Goal: Contribute content: Add original content to the website for others to see

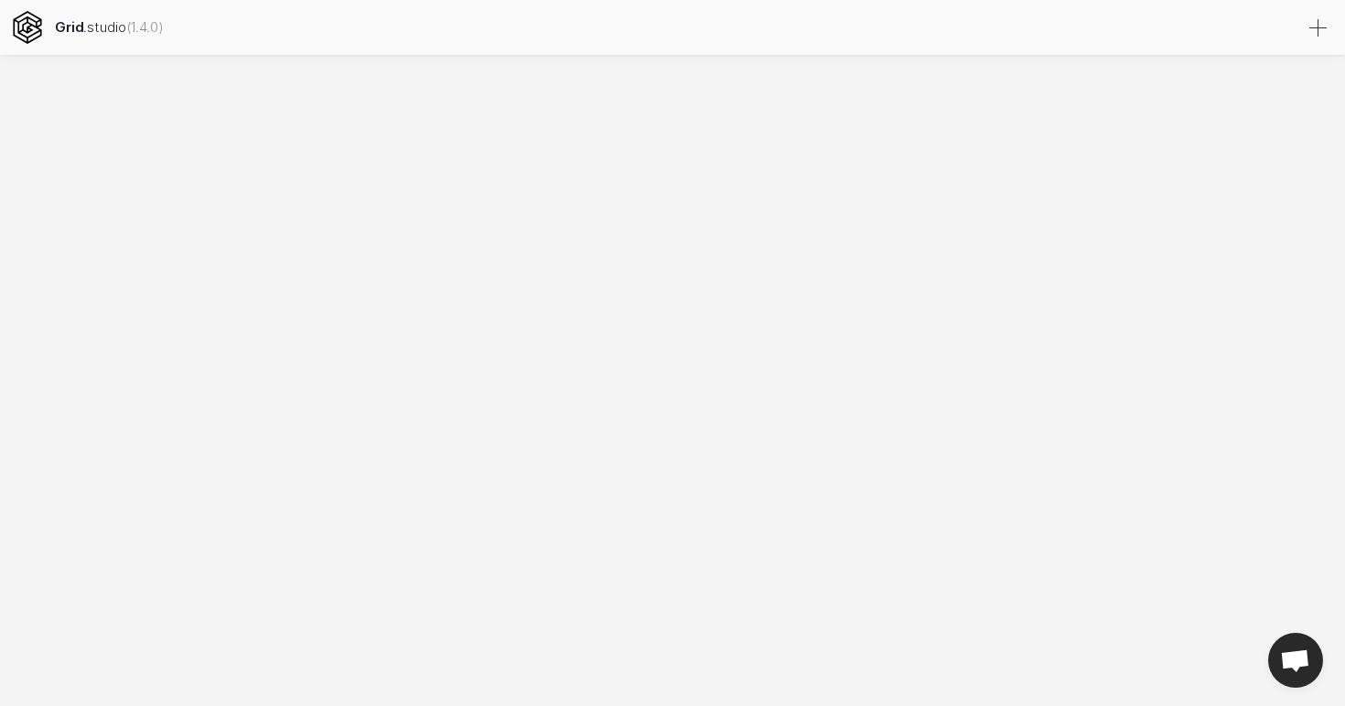
select select
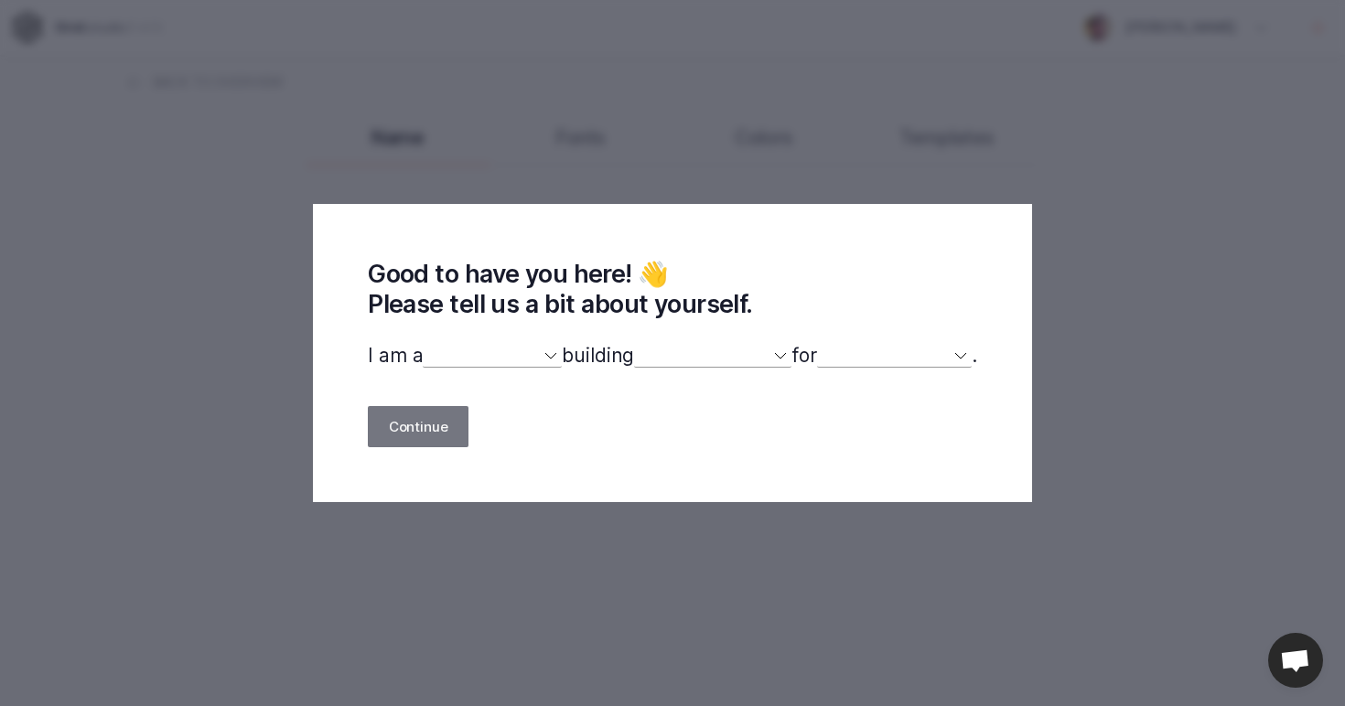
select select "designer"
select select
select select "portfolio"
select select "self"
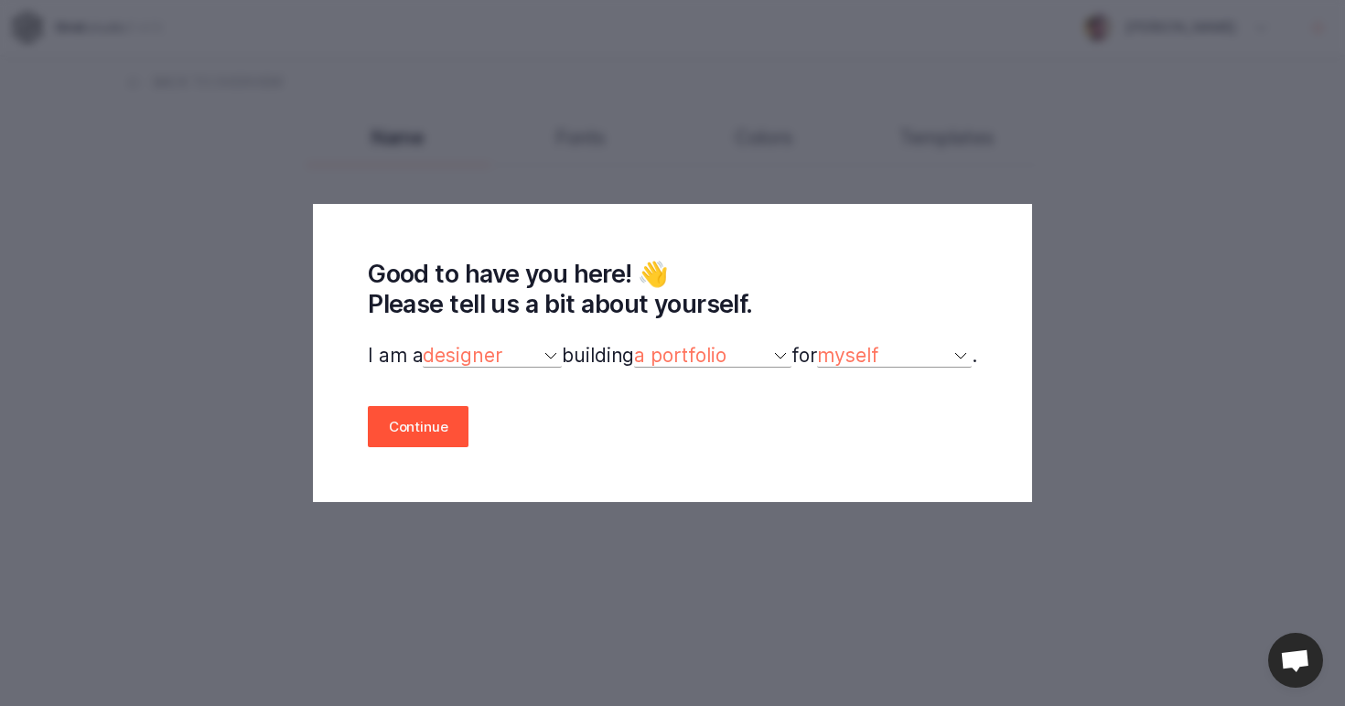
click at [406, 426] on button "Continue" at bounding box center [418, 426] width 101 height 41
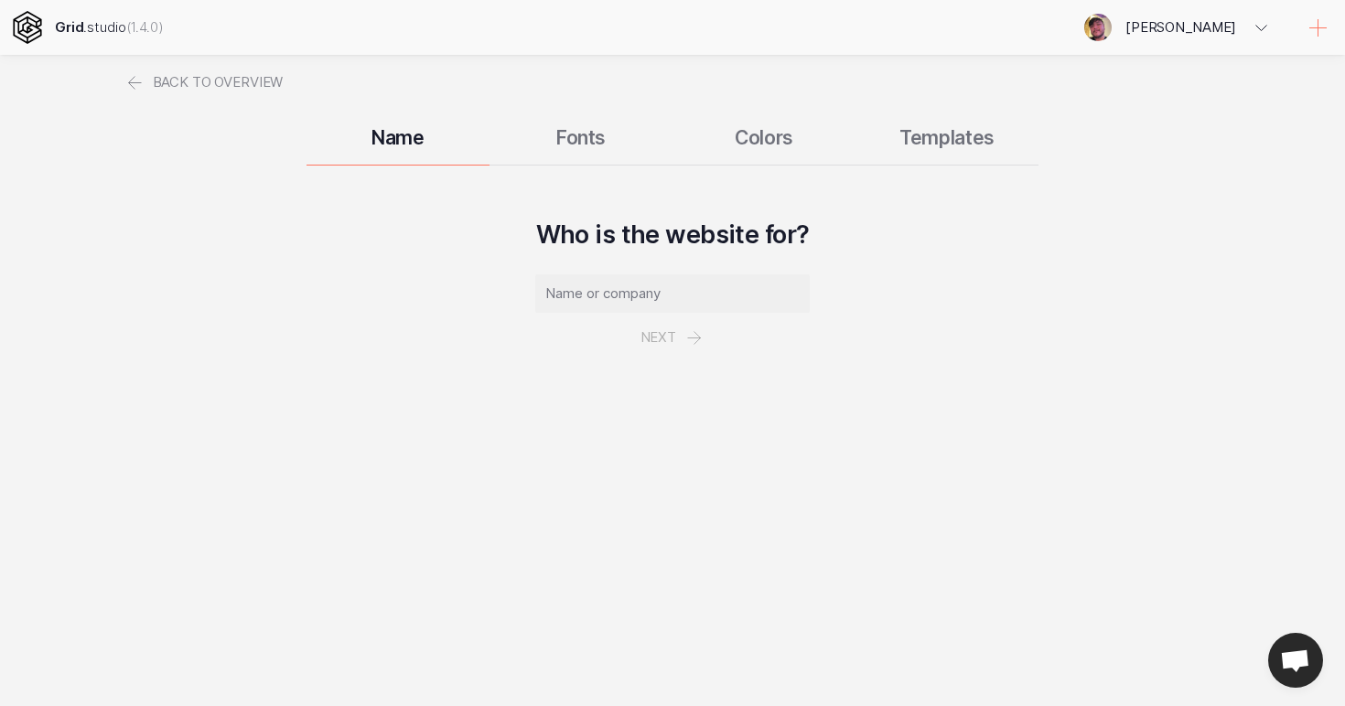
click at [632, 288] on input "text" at bounding box center [672, 294] width 275 height 38
type input "[DOMAIN_NAME]"
click at [662, 351] on button "Next" at bounding box center [673, 337] width 106 height 49
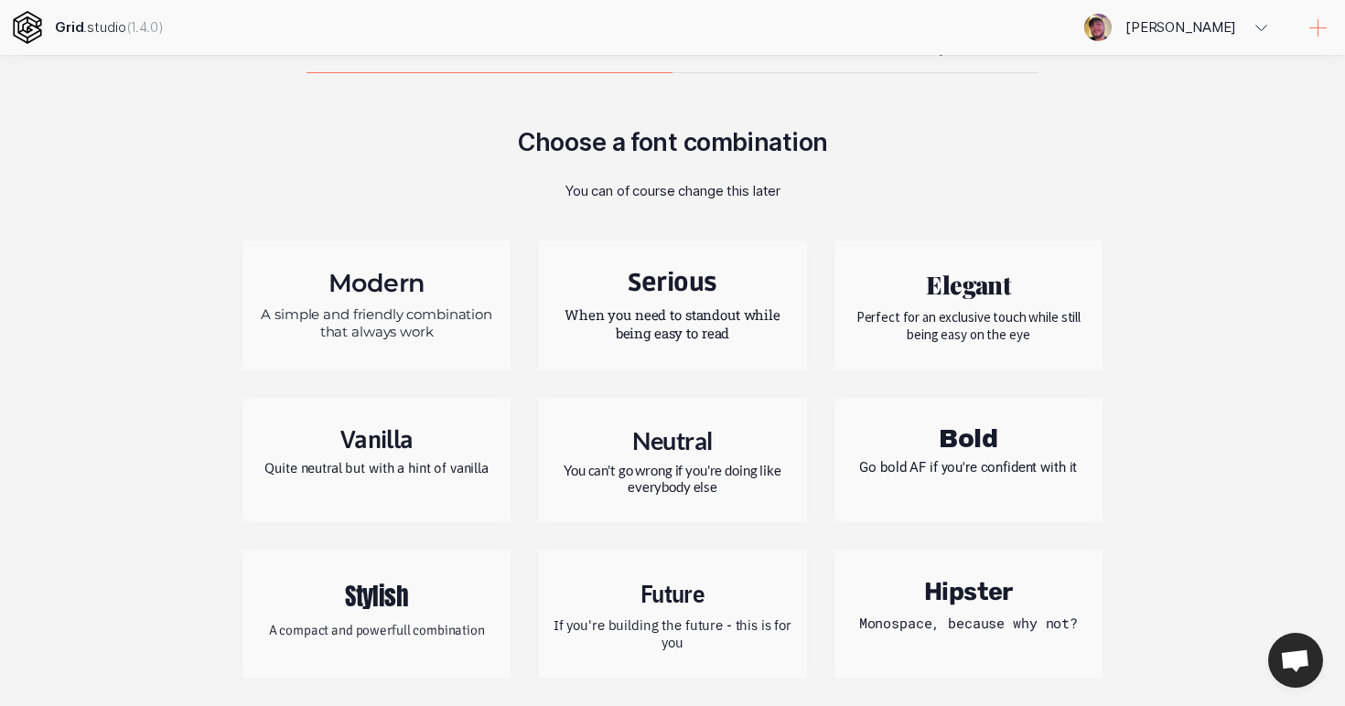
scroll to position [92, 0]
click at [759, 478] on p "You can't go wrong if you're doing like everybody else" at bounding box center [672, 478] width 241 height 33
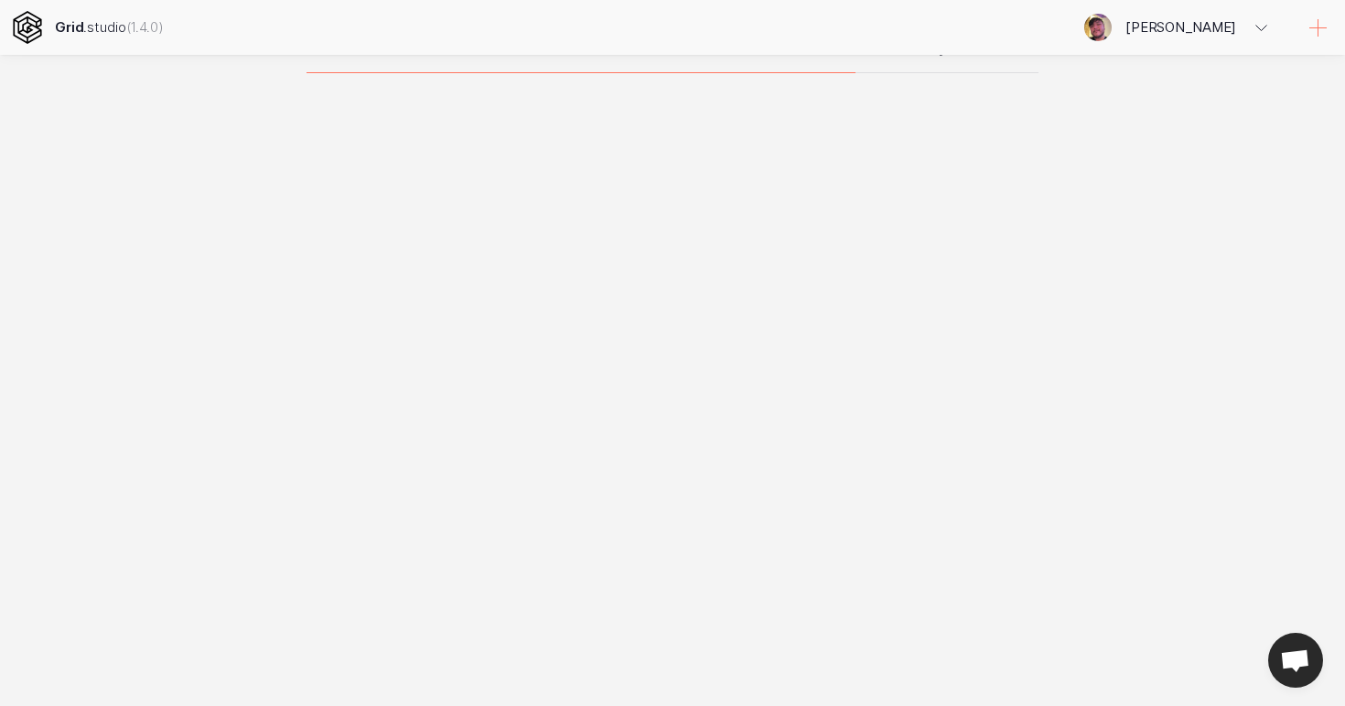
scroll to position [0, 0]
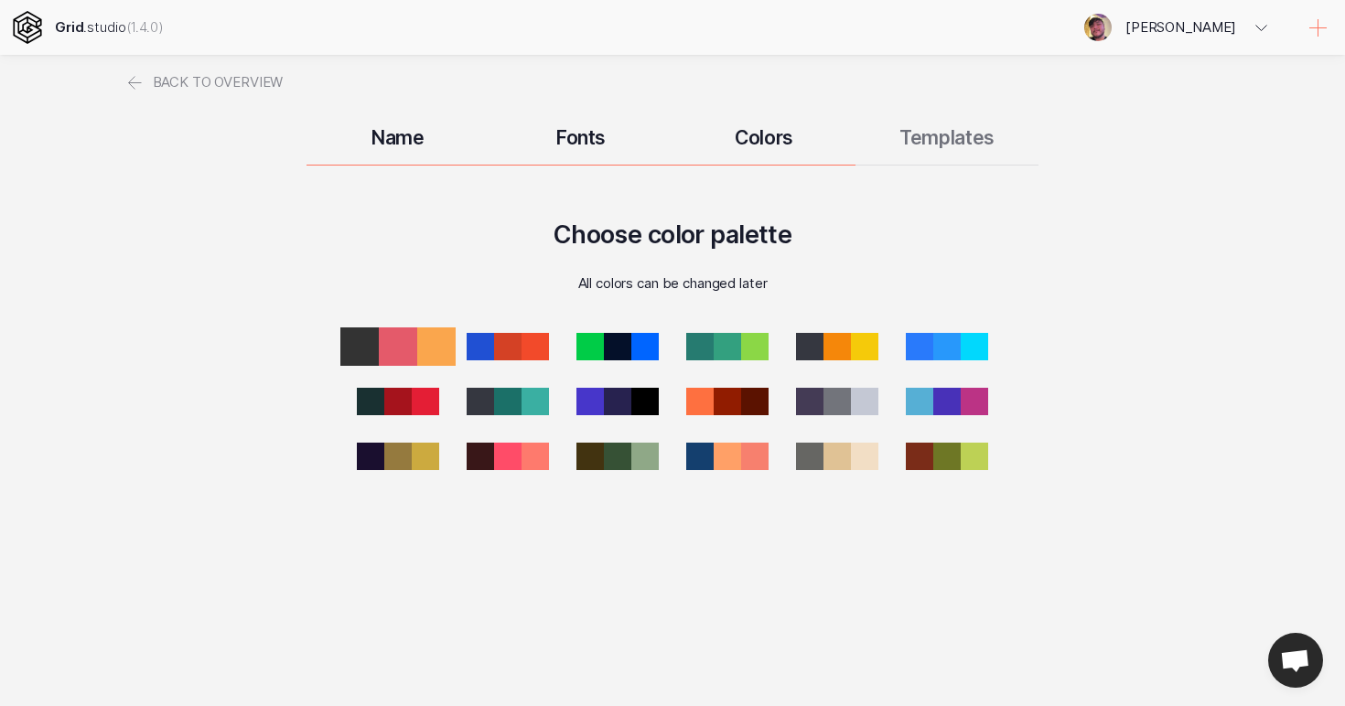
click at [401, 349] on div at bounding box center [398, 347] width 38 height 38
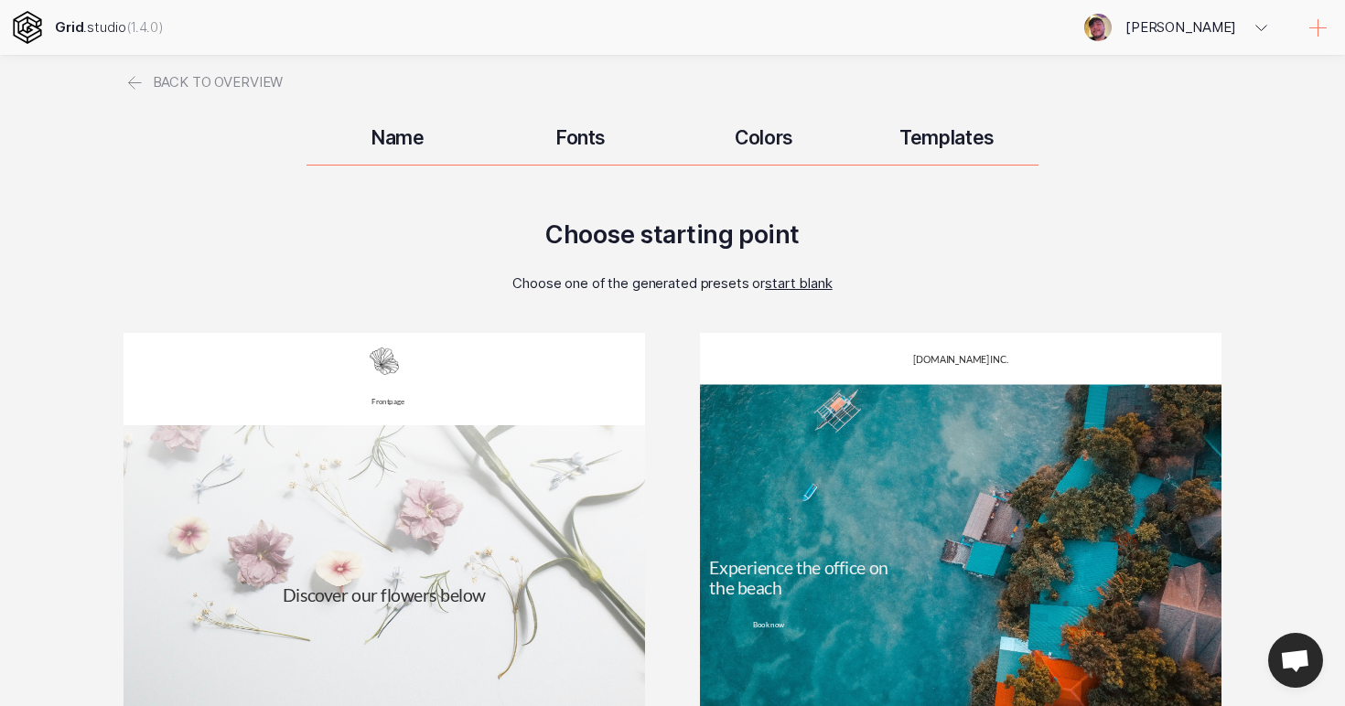
click at [819, 279] on span "start blank" at bounding box center [799, 283] width 68 height 17
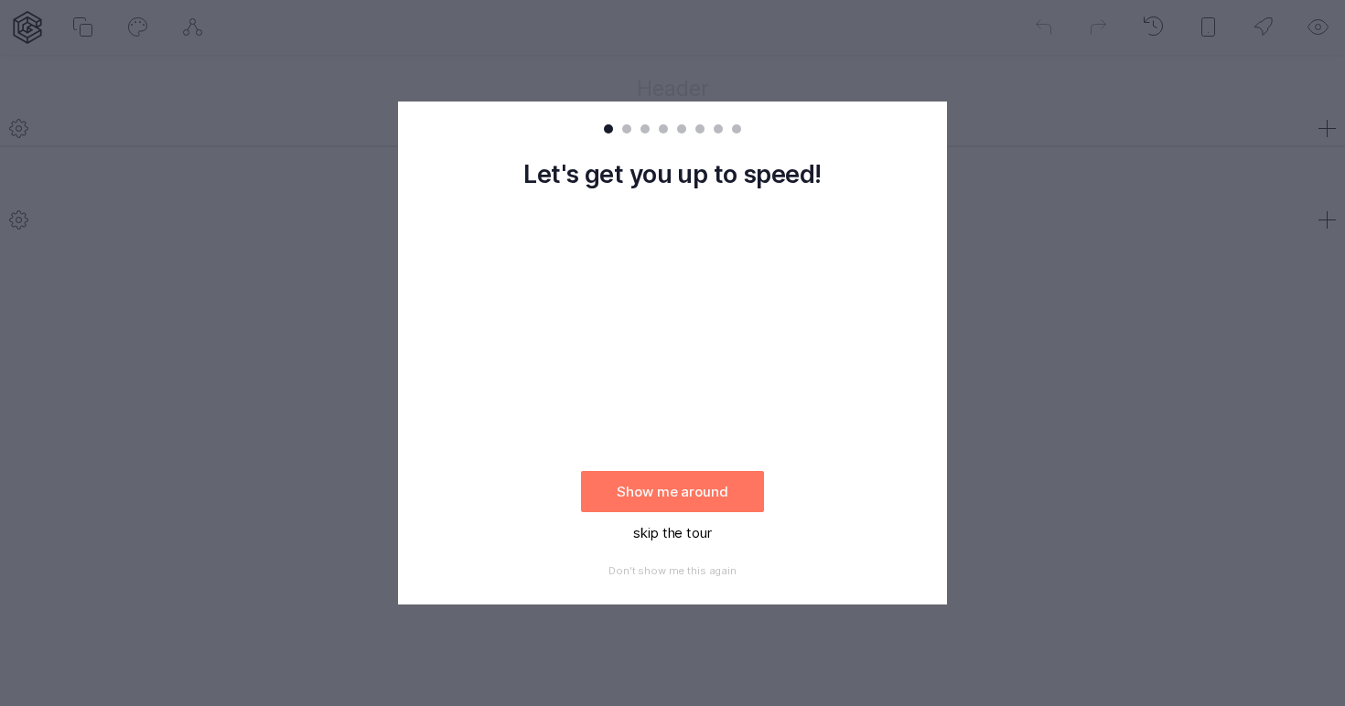
click at [707, 530] on button "skip the tour" at bounding box center [672, 532] width 183 height 41
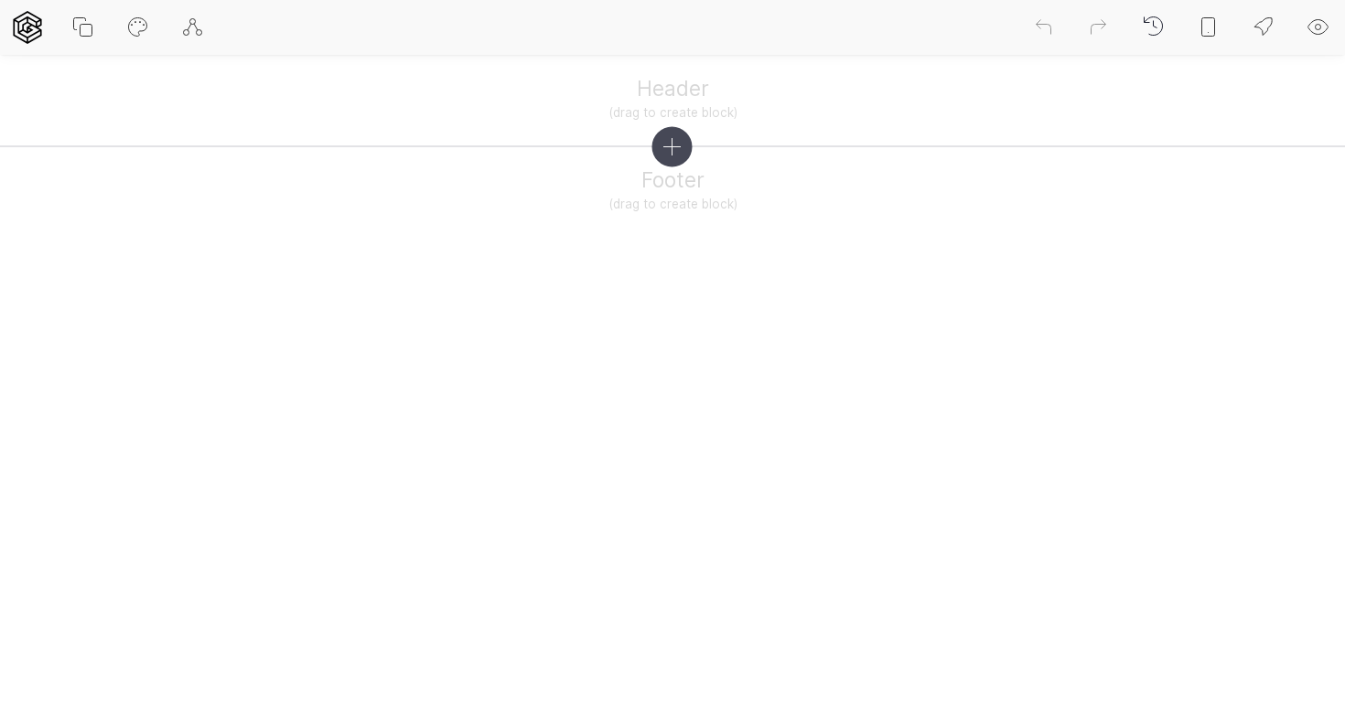
click at [669, 147] on icon at bounding box center [672, 147] width 16 height 16
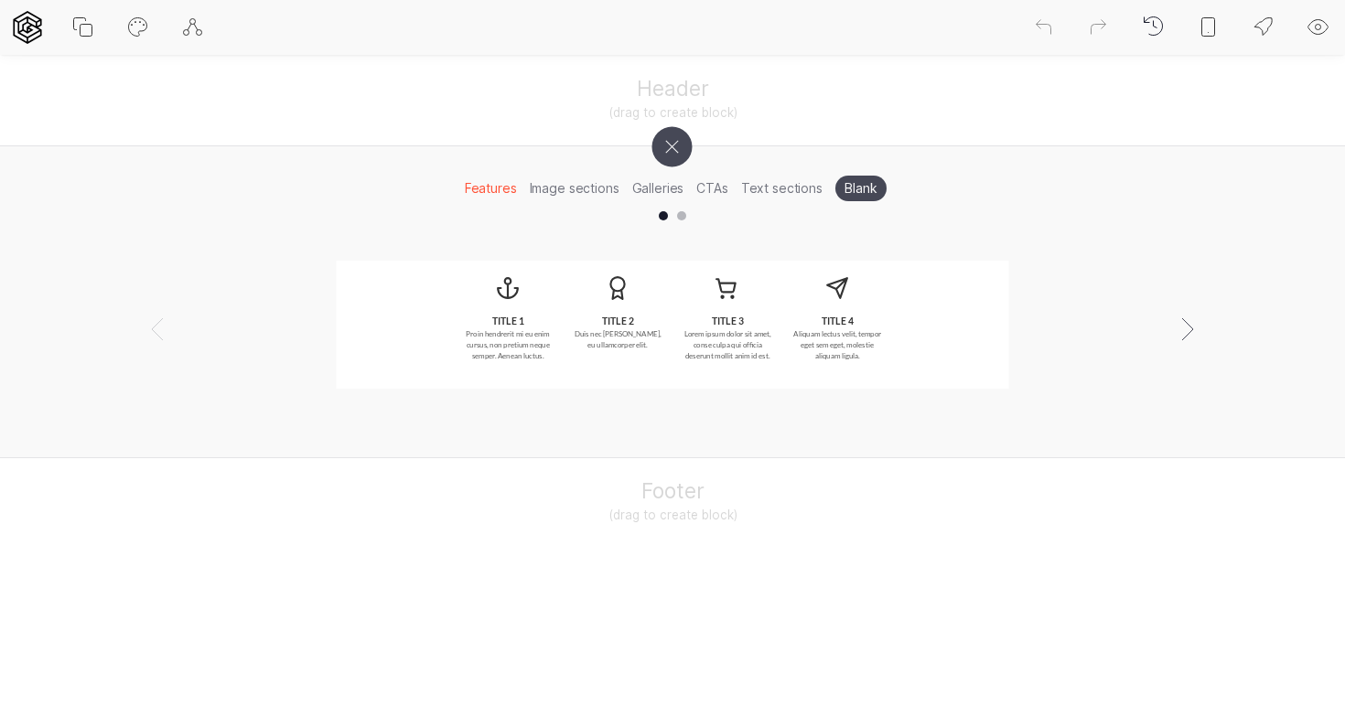
click at [577, 191] on li "Image sections" at bounding box center [574, 188] width 102 height 28
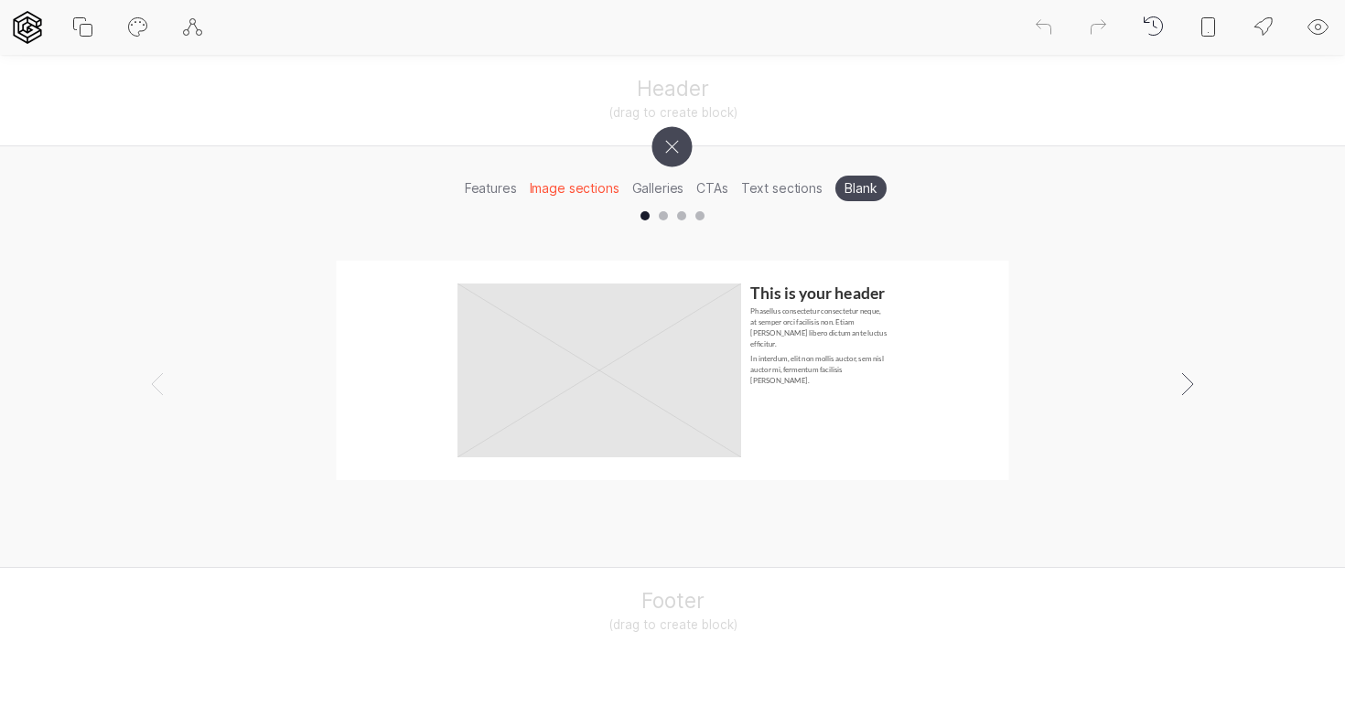
click at [663, 181] on li "Galleries" at bounding box center [658, 188] width 65 height 28
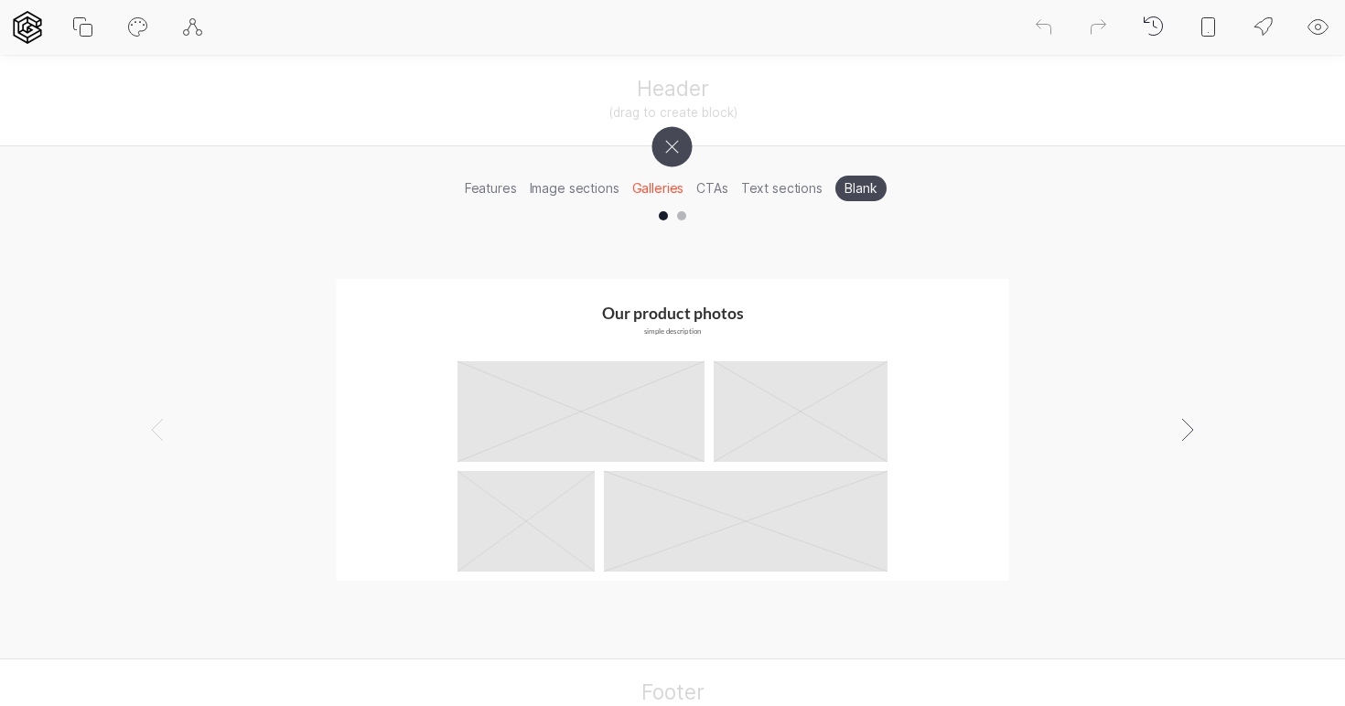
click at [731, 196] on li "CTAs" at bounding box center [712, 188] width 44 height 28
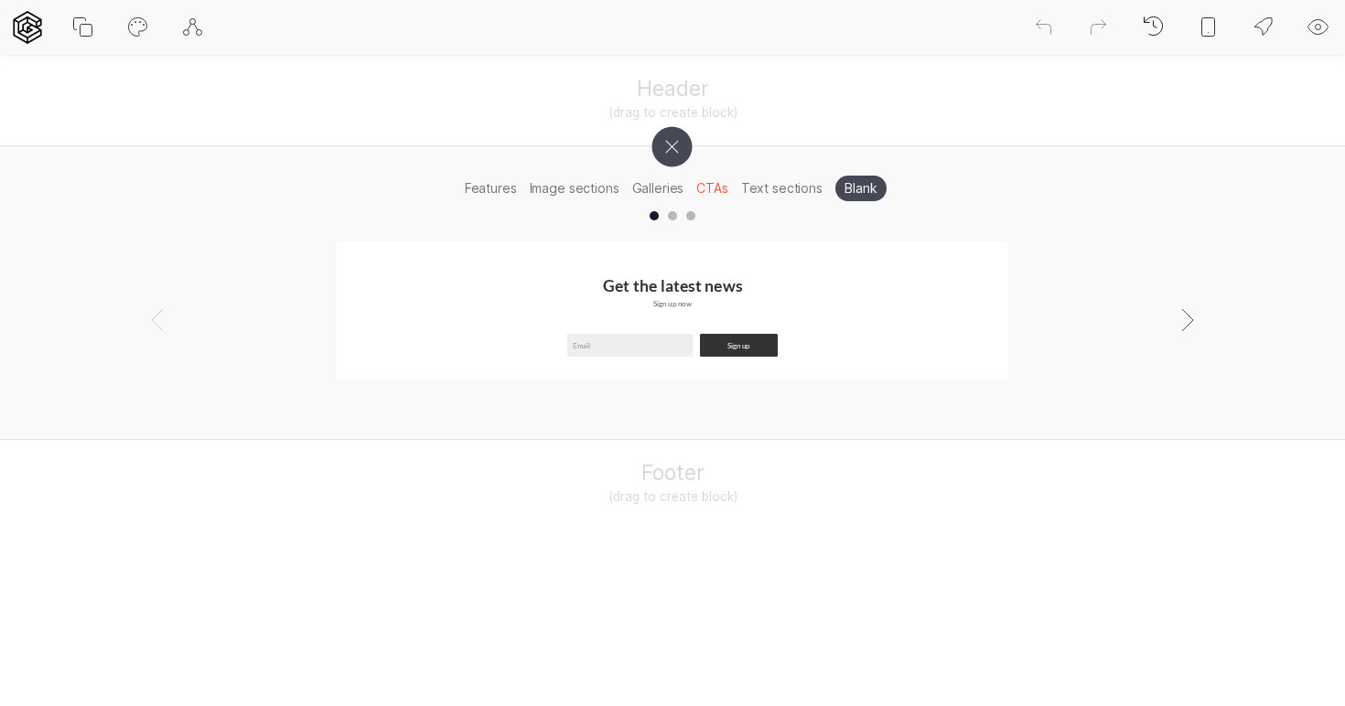
click at [767, 196] on li "Text sections" at bounding box center [782, 188] width 94 height 28
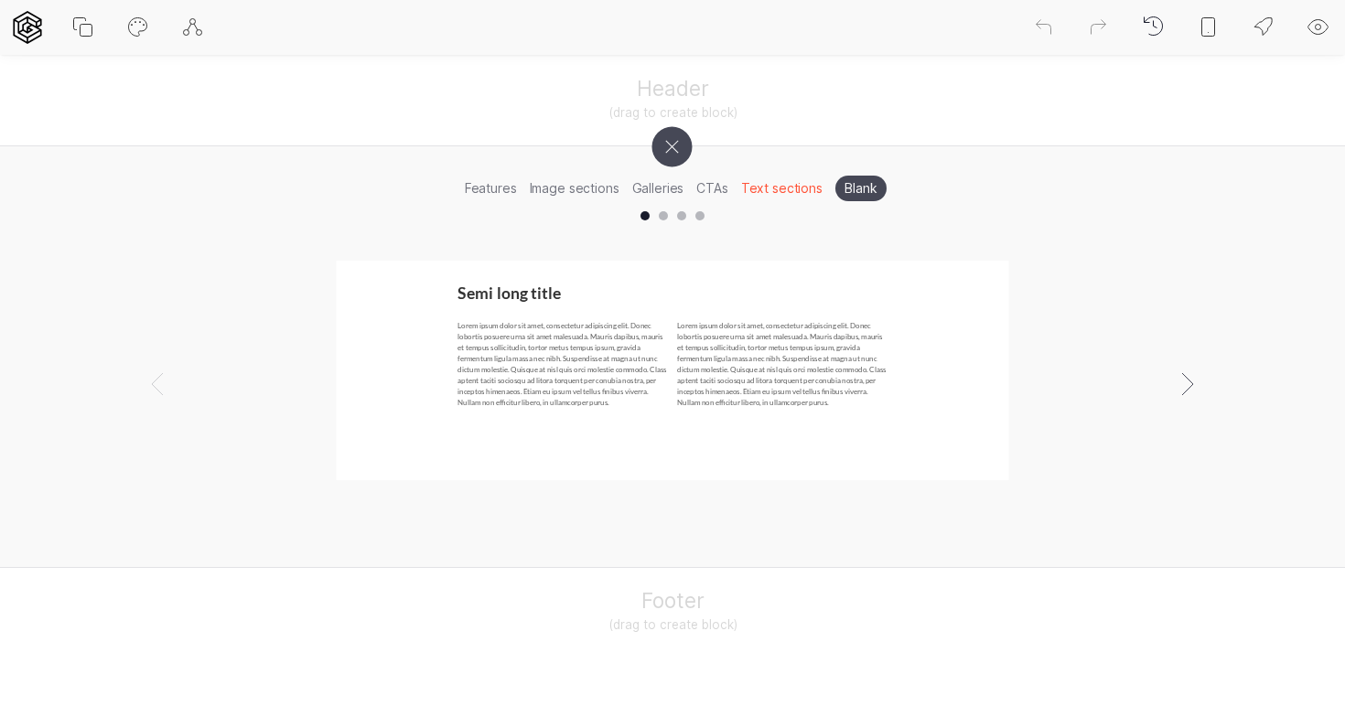
click at [800, 197] on li "Text sections" at bounding box center [782, 188] width 94 height 28
click at [791, 156] on ul "Features Image sections Galleries CTAs Text sections Blank" at bounding box center [672, 176] width 1345 height 60
click at [652, 190] on li "Galleries" at bounding box center [658, 188] width 65 height 28
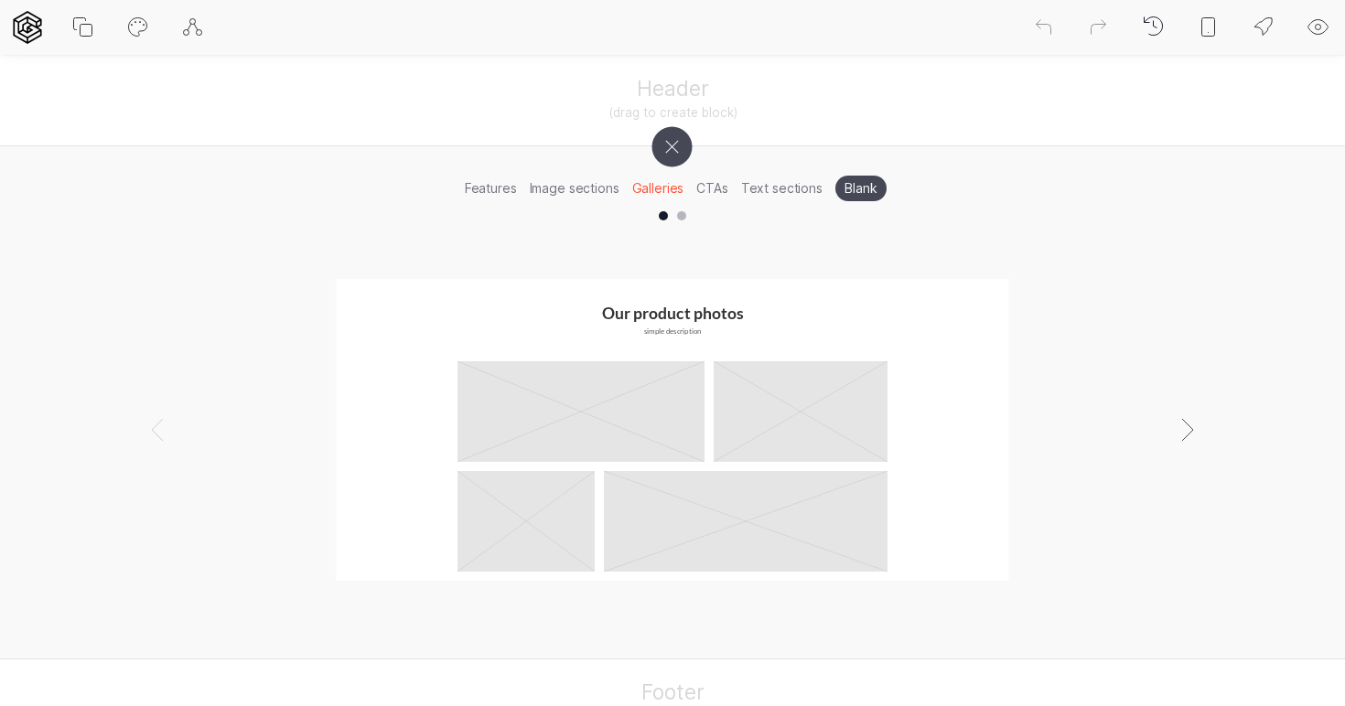
click at [717, 195] on li "CTAs" at bounding box center [712, 188] width 44 height 28
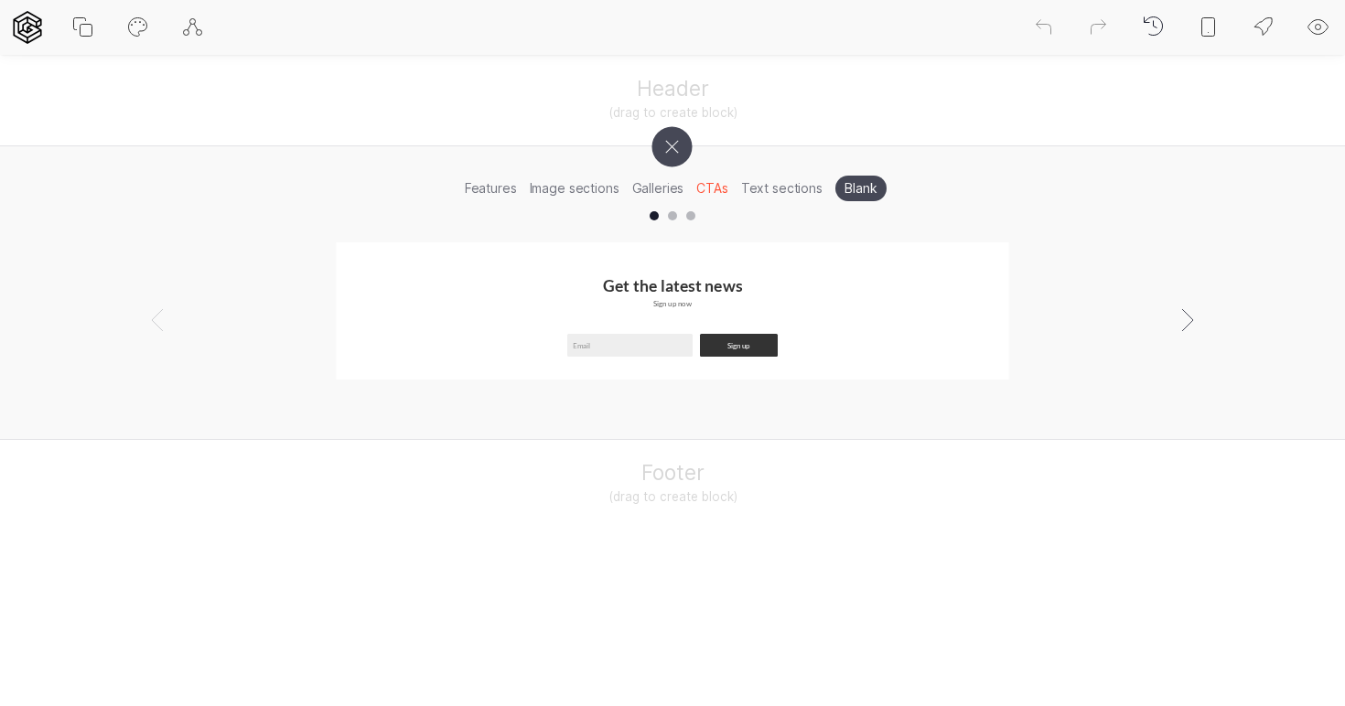
click at [758, 193] on li "Text sections" at bounding box center [782, 188] width 94 height 28
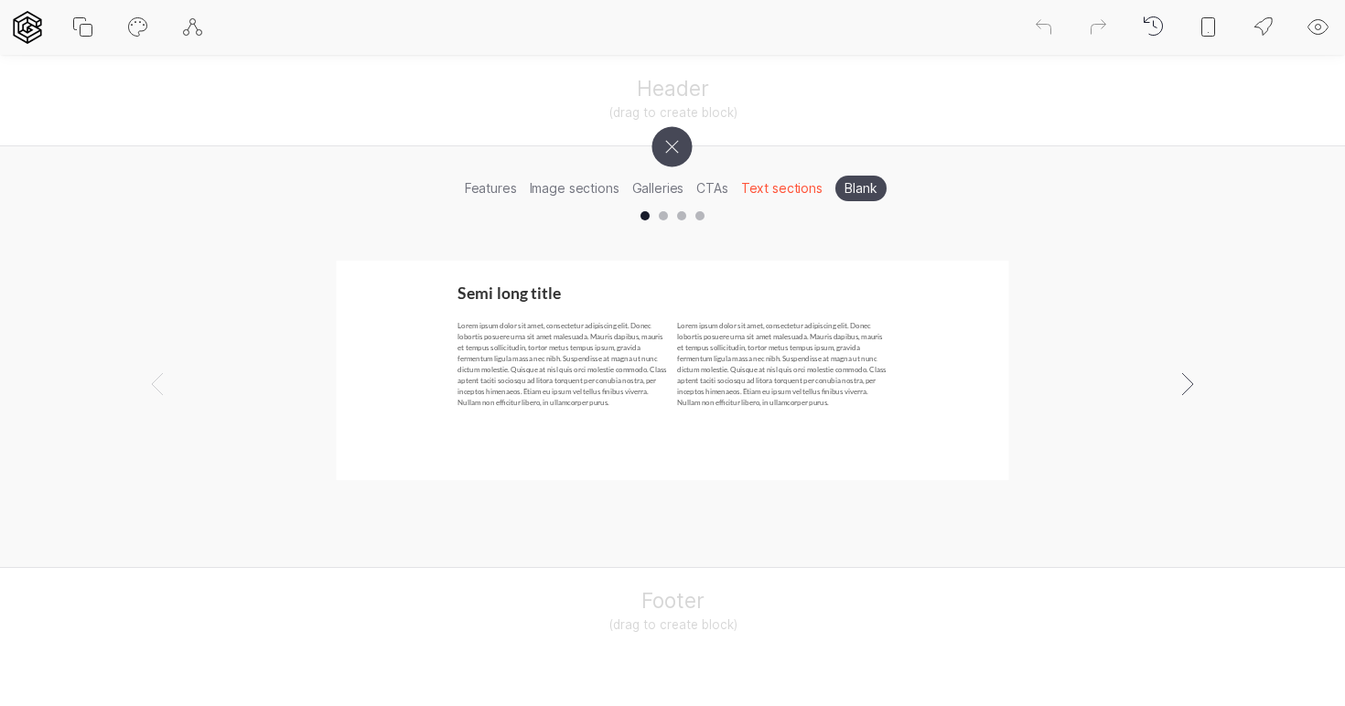
click at [489, 185] on li "Features" at bounding box center [490, 188] width 65 height 28
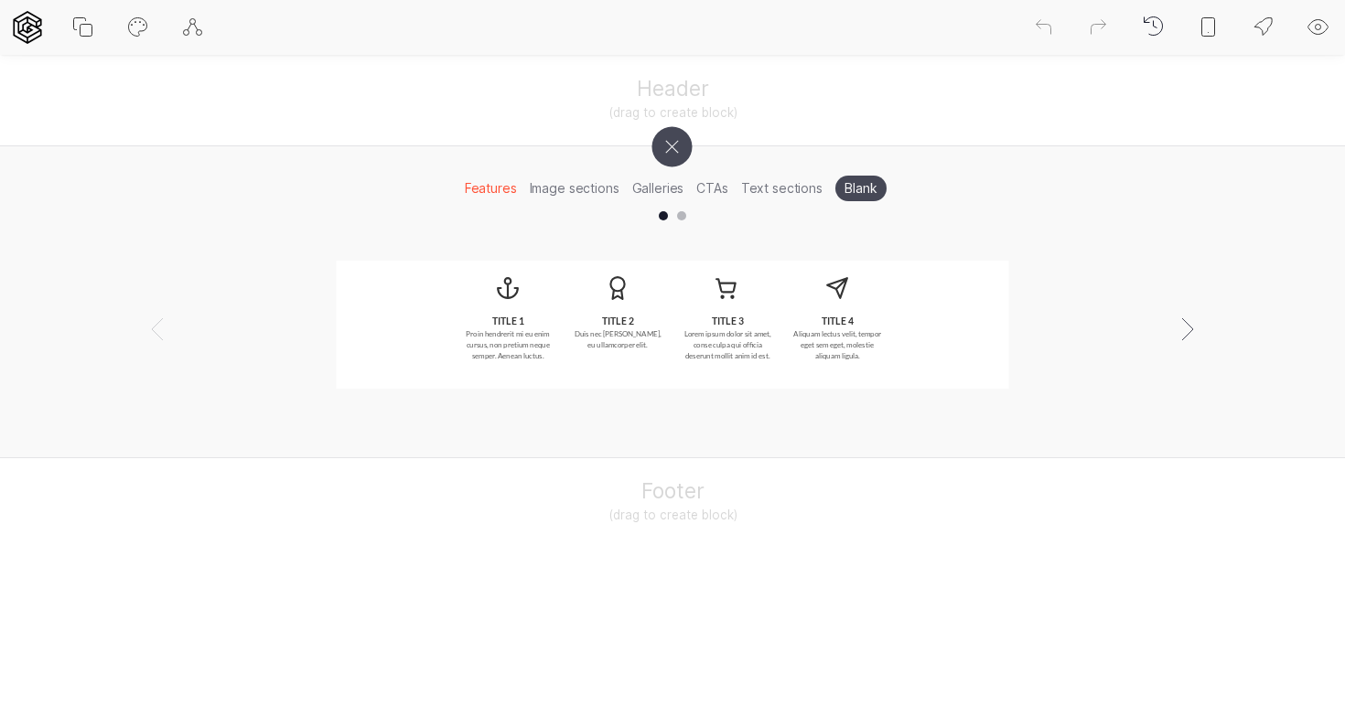
click at [858, 189] on li "Blank" at bounding box center [860, 189] width 51 height 26
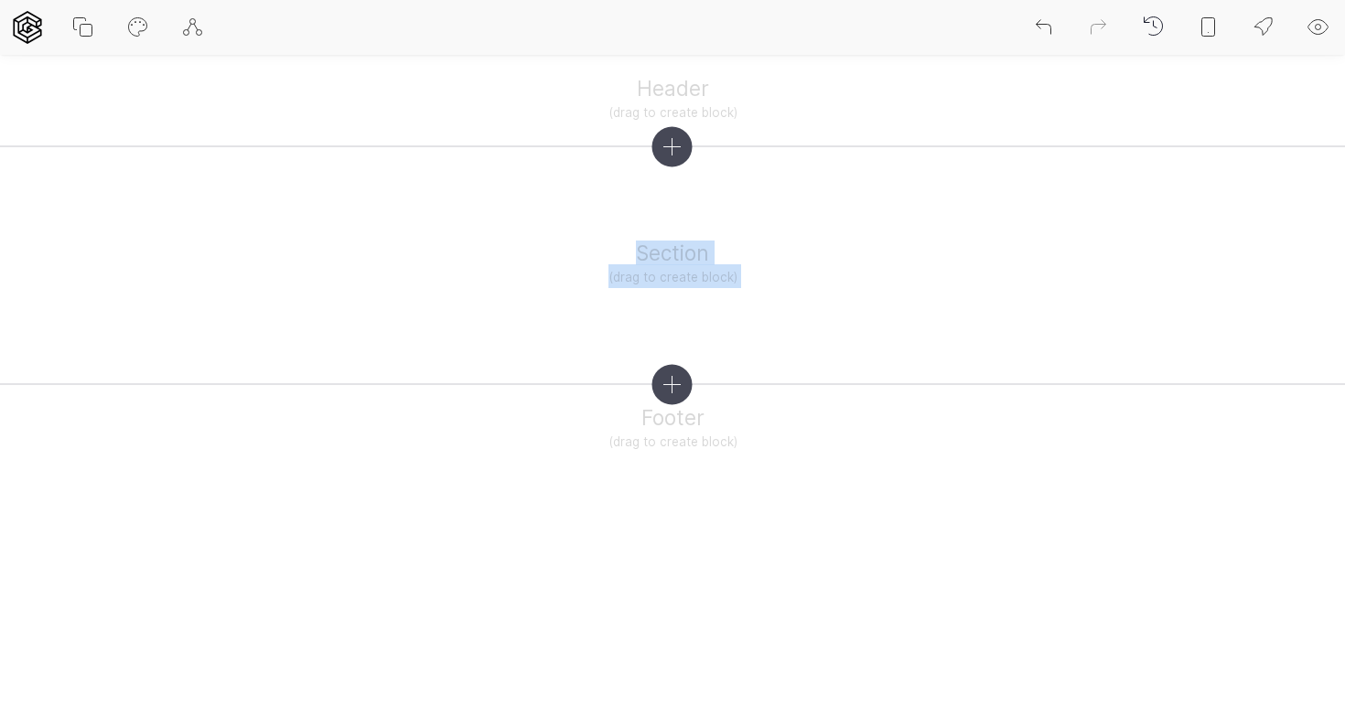
click at [671, 328] on div "Section (drag to create block)" at bounding box center [672, 265] width 860 height 201
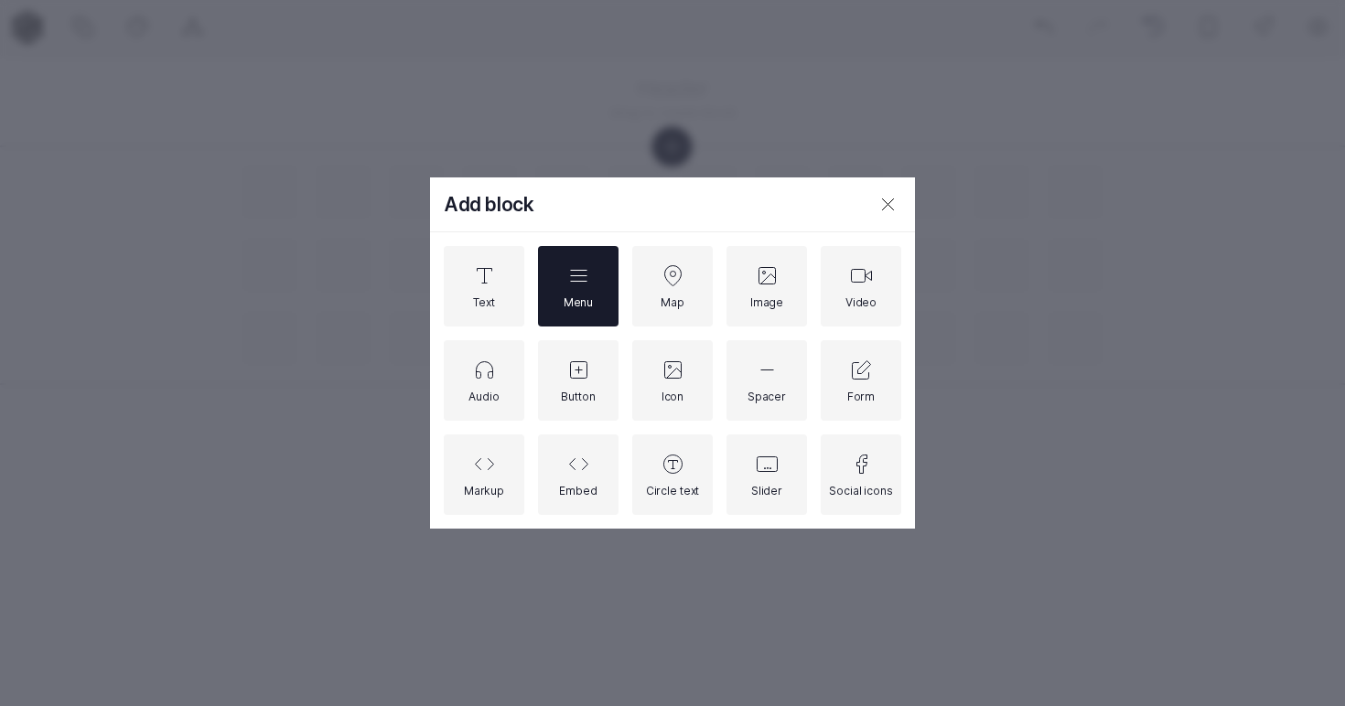
click at [561, 291] on div "Menu" at bounding box center [578, 286] width 81 height 81
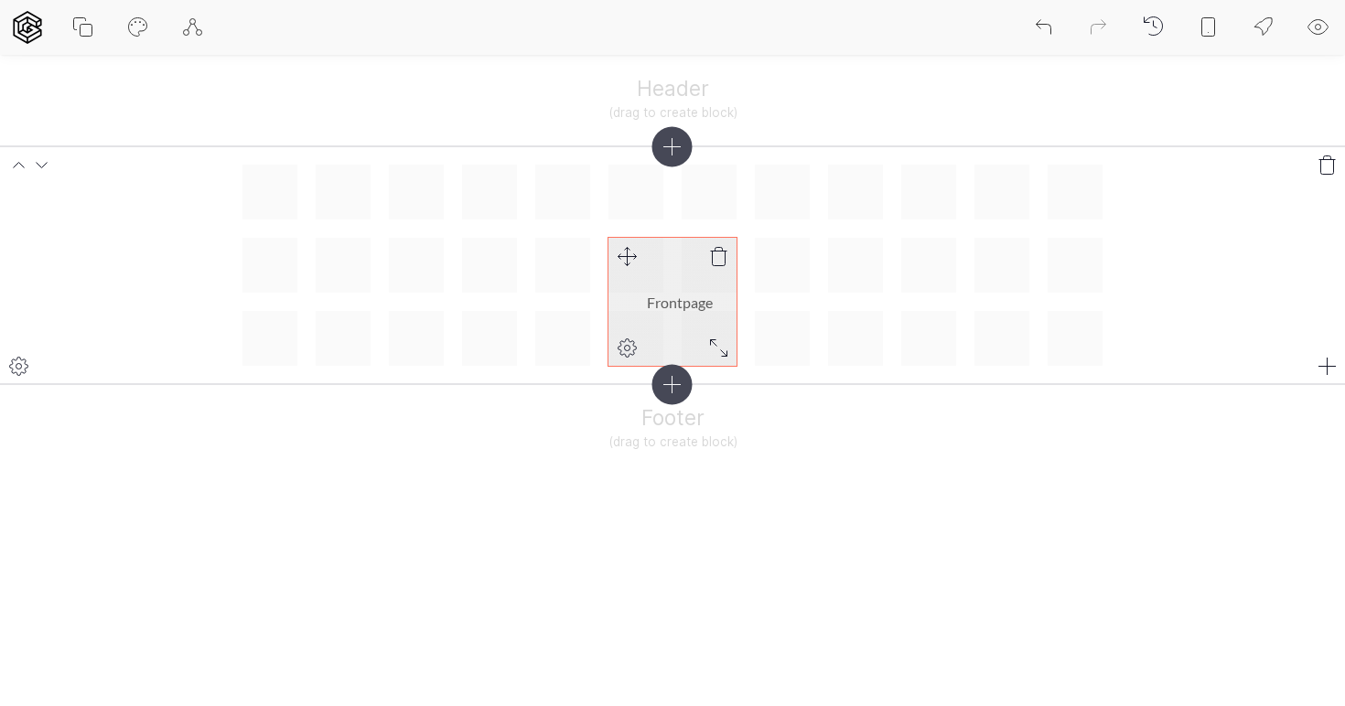
click at [625, 268] on div at bounding box center [627, 256] width 37 height 37
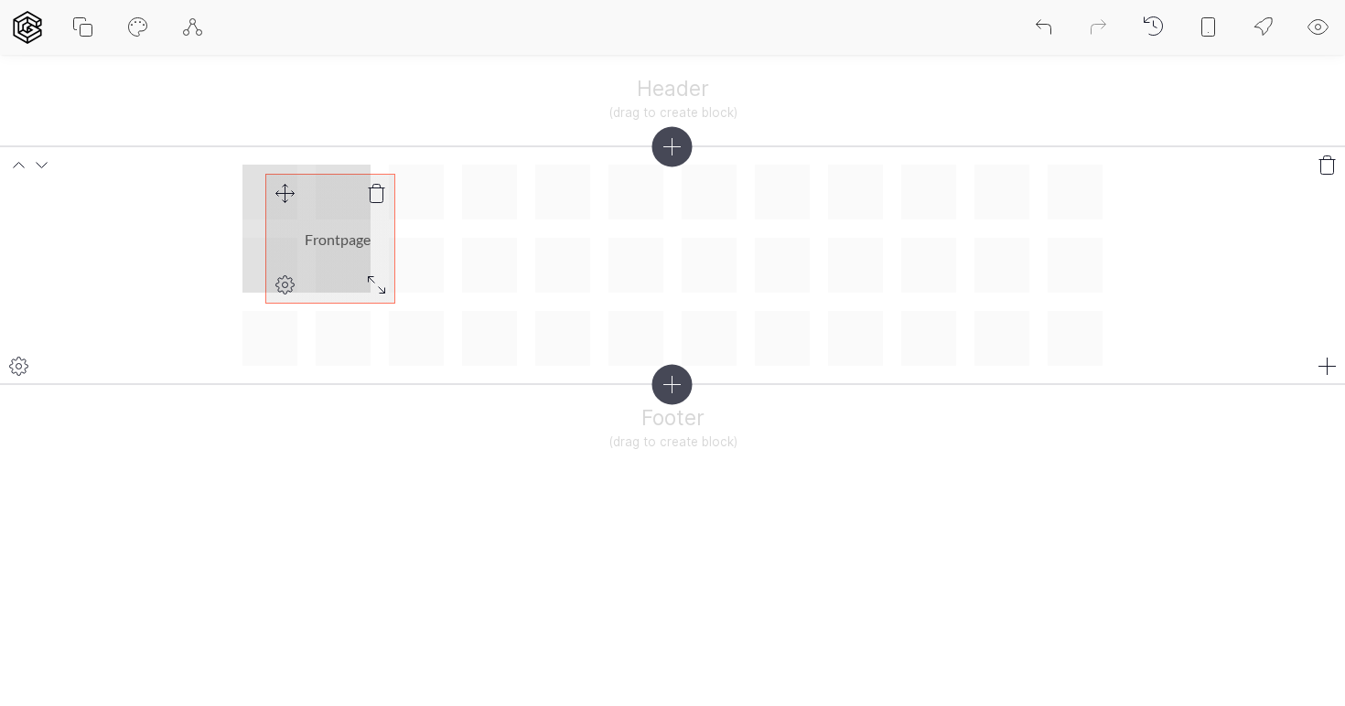
click at [290, 194] on div "Frontpage" at bounding box center [672, 265] width 860 height 201
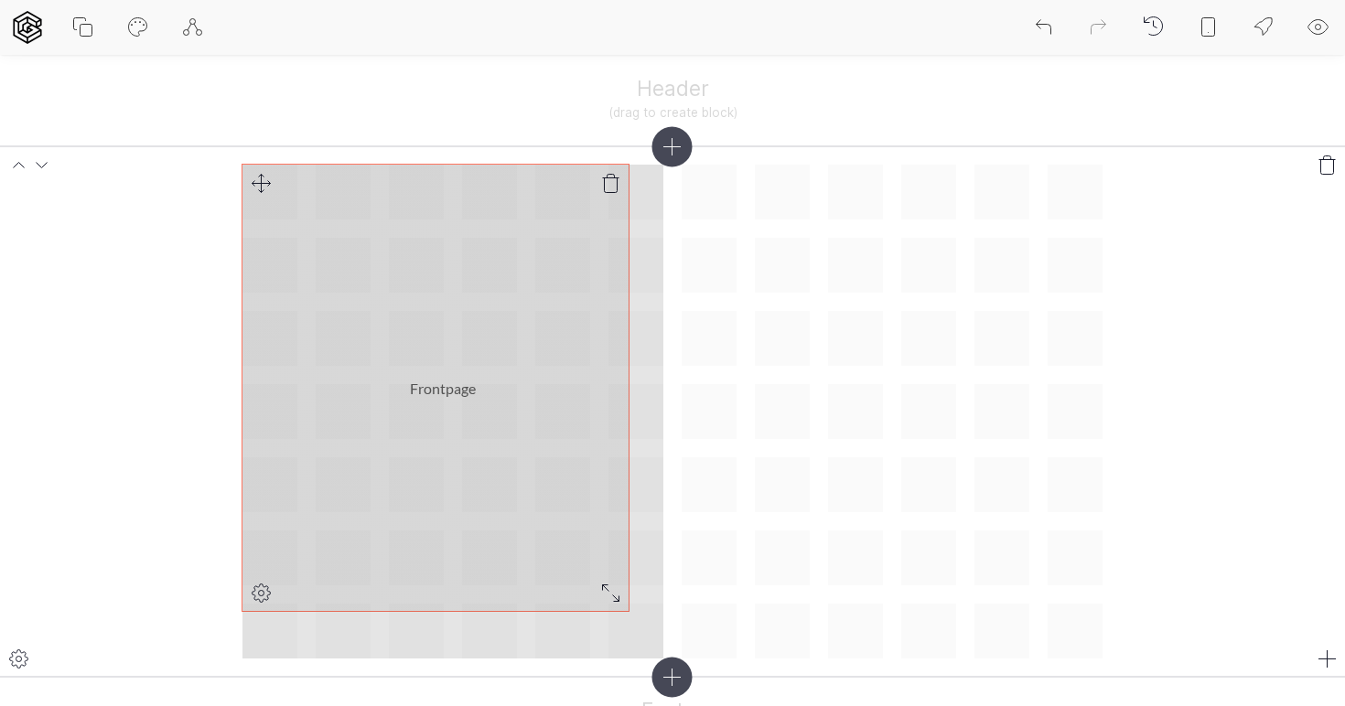
click at [625, 605] on div "Frontpage" at bounding box center [672, 412] width 860 height 494
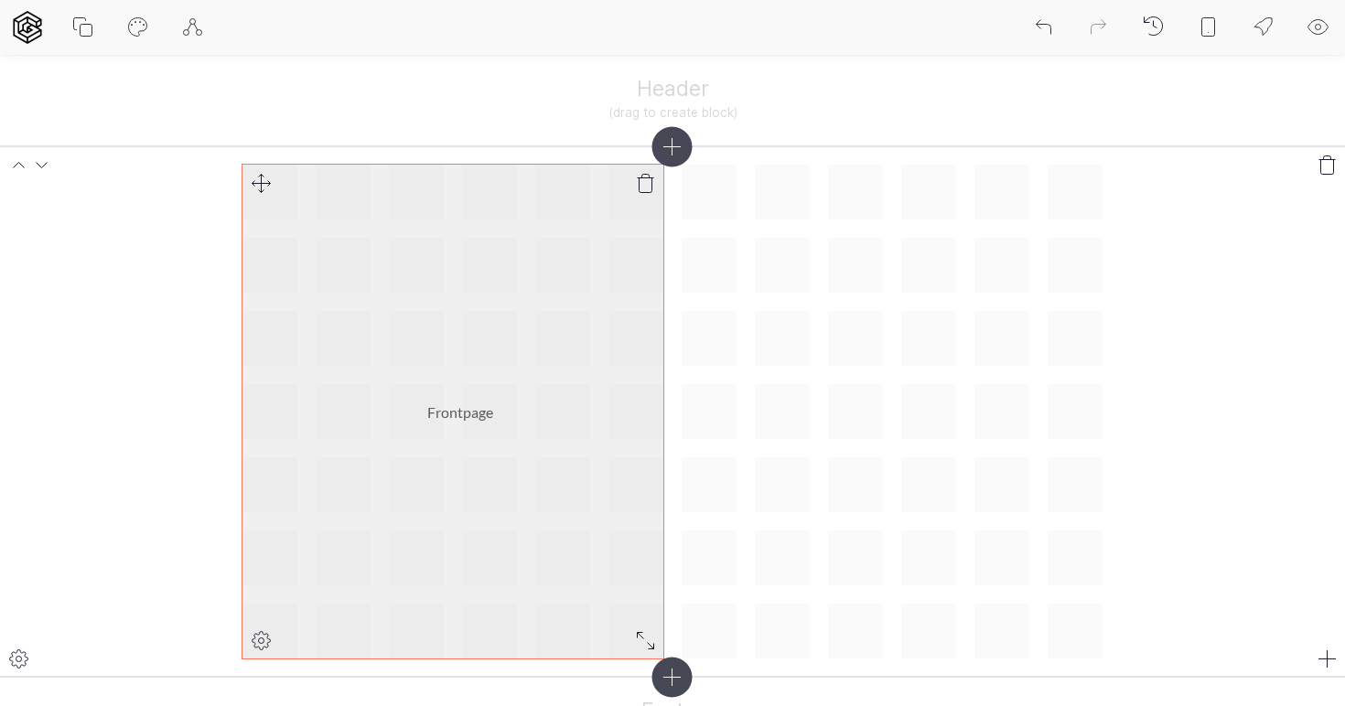
click at [486, 398] on link "Frontpage" at bounding box center [460, 412] width 66 height 32
click at [262, 638] on icon at bounding box center [262, 641] width 22 height 22
select select "center"
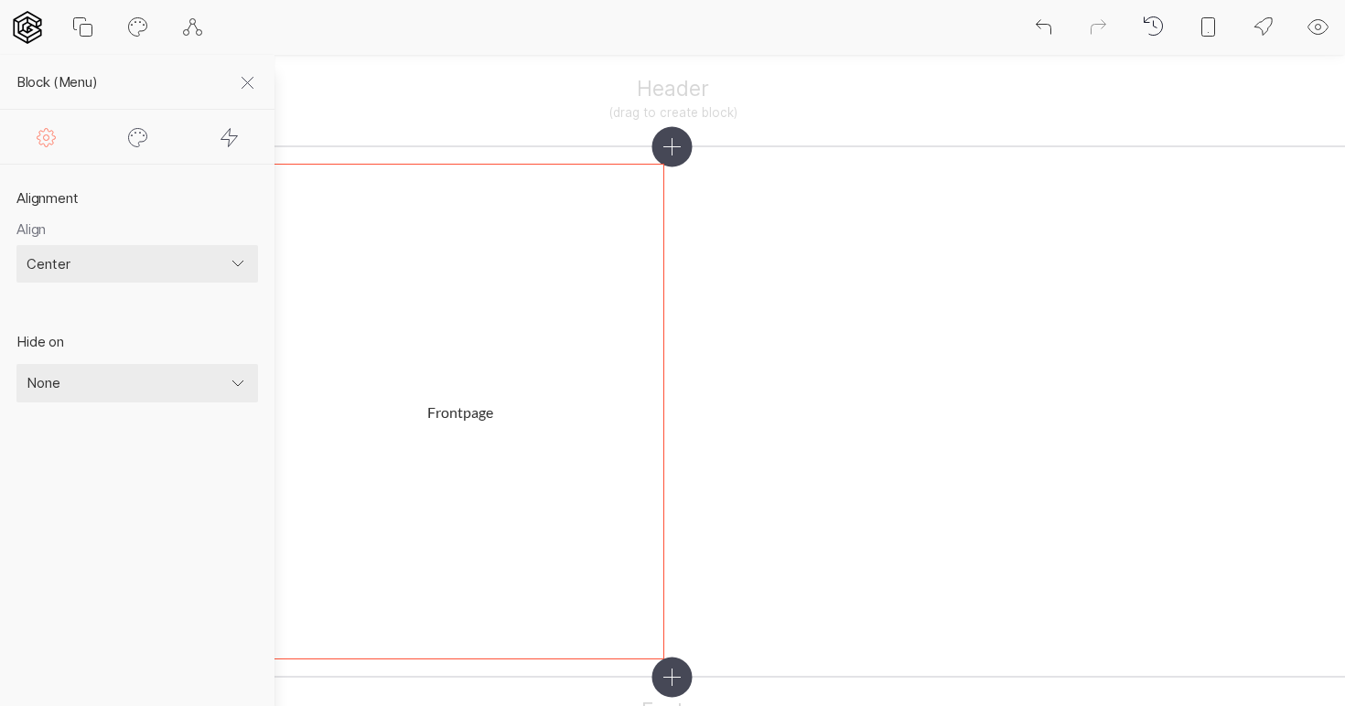
click at [141, 143] on icon at bounding box center [138, 137] width 22 height 22
select select "square"
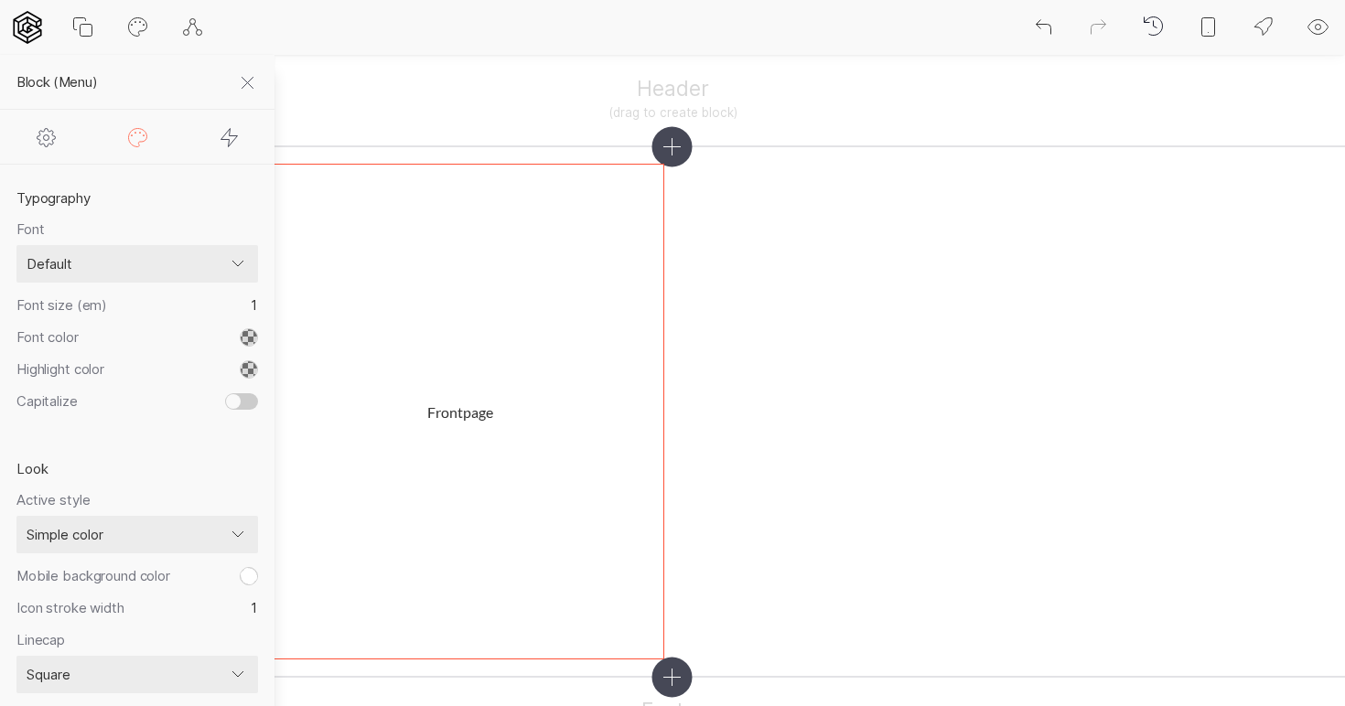
click at [237, 142] on icon at bounding box center [230, 137] width 22 height 22
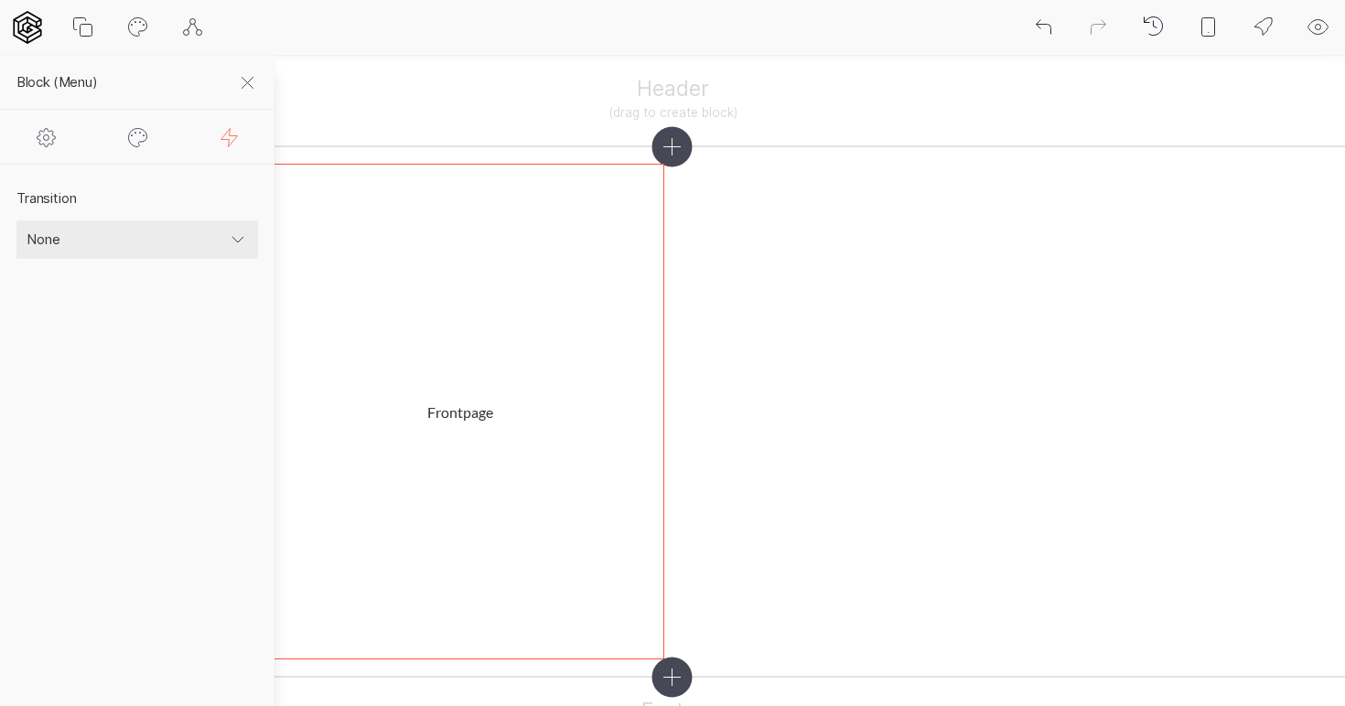
click at [165, 137] on div at bounding box center [138, 137] width 92 height 54
select select "square"
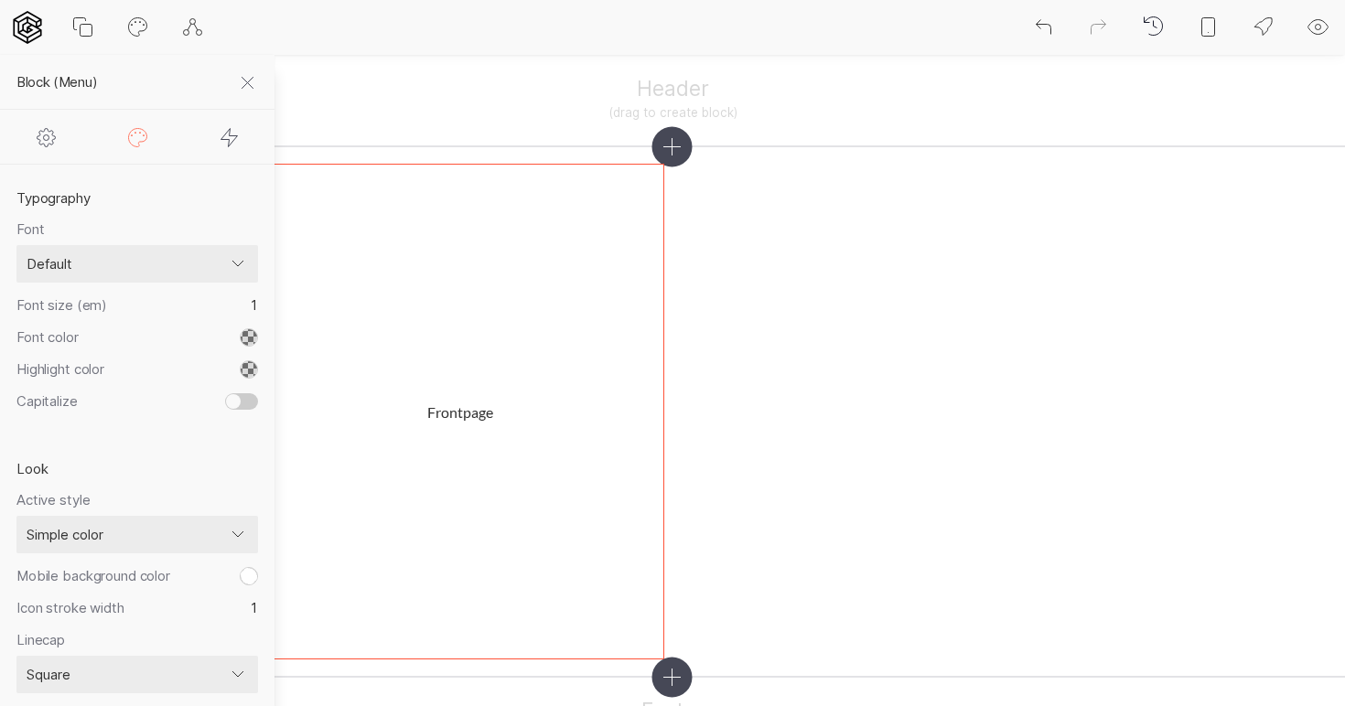
click at [238, 135] on icon at bounding box center [229, 137] width 16 height 18
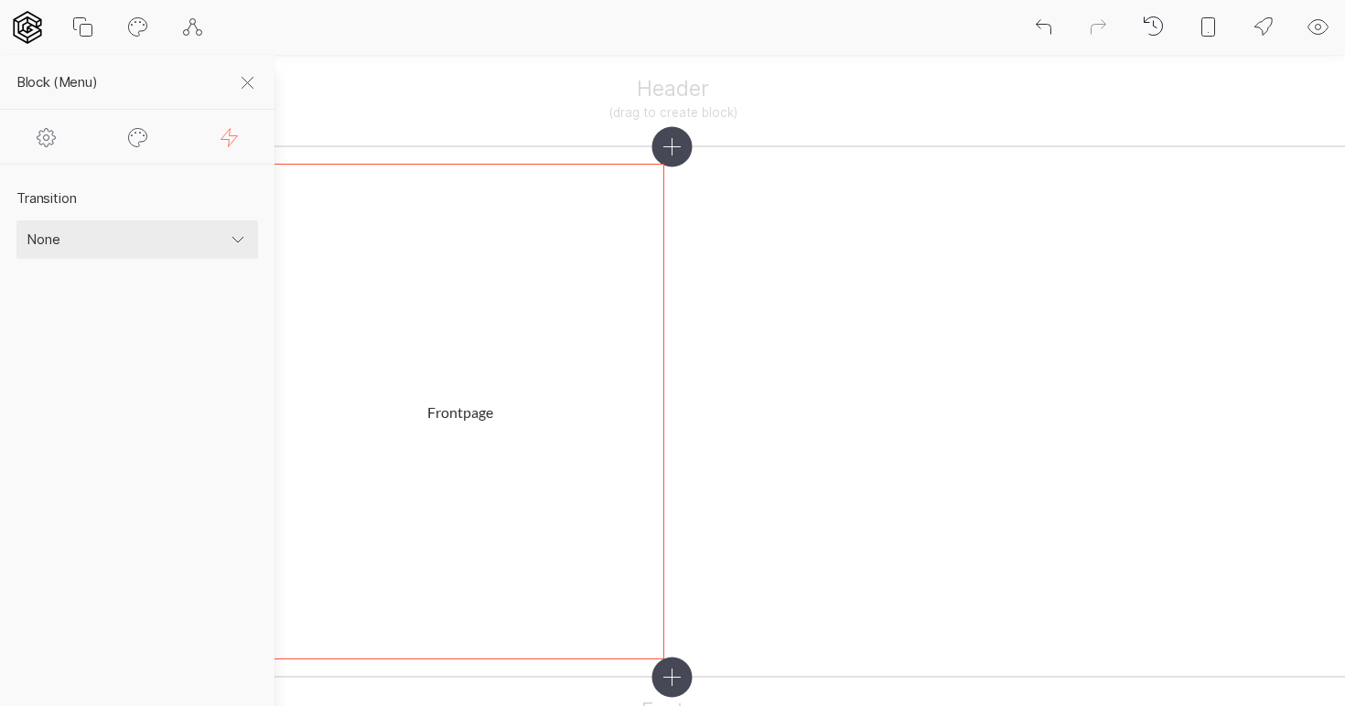
click at [253, 81] on icon at bounding box center [248, 83] width 22 height 22
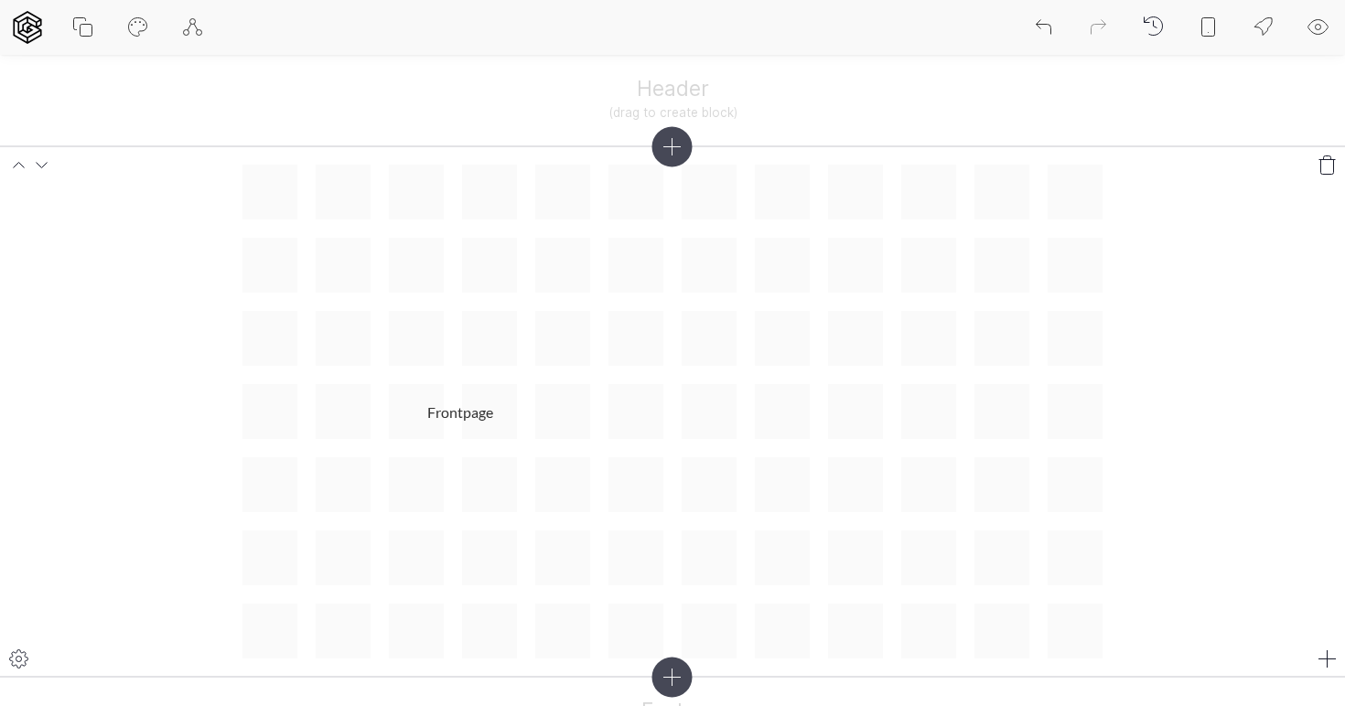
click at [793, 347] on div "Frontpage" at bounding box center [672, 412] width 860 height 494
click at [672, 93] on div "Header (drag to create block)" at bounding box center [672, 100] width 860 height 55
click at [665, 100] on div "Header (drag to create block)" at bounding box center [672, 100] width 860 height 55
drag, startPoint x: 652, startPoint y: 102, endPoint x: 723, endPoint y: 108, distance: 71.7
click at [723, 108] on div at bounding box center [672, 100] width 860 height 55
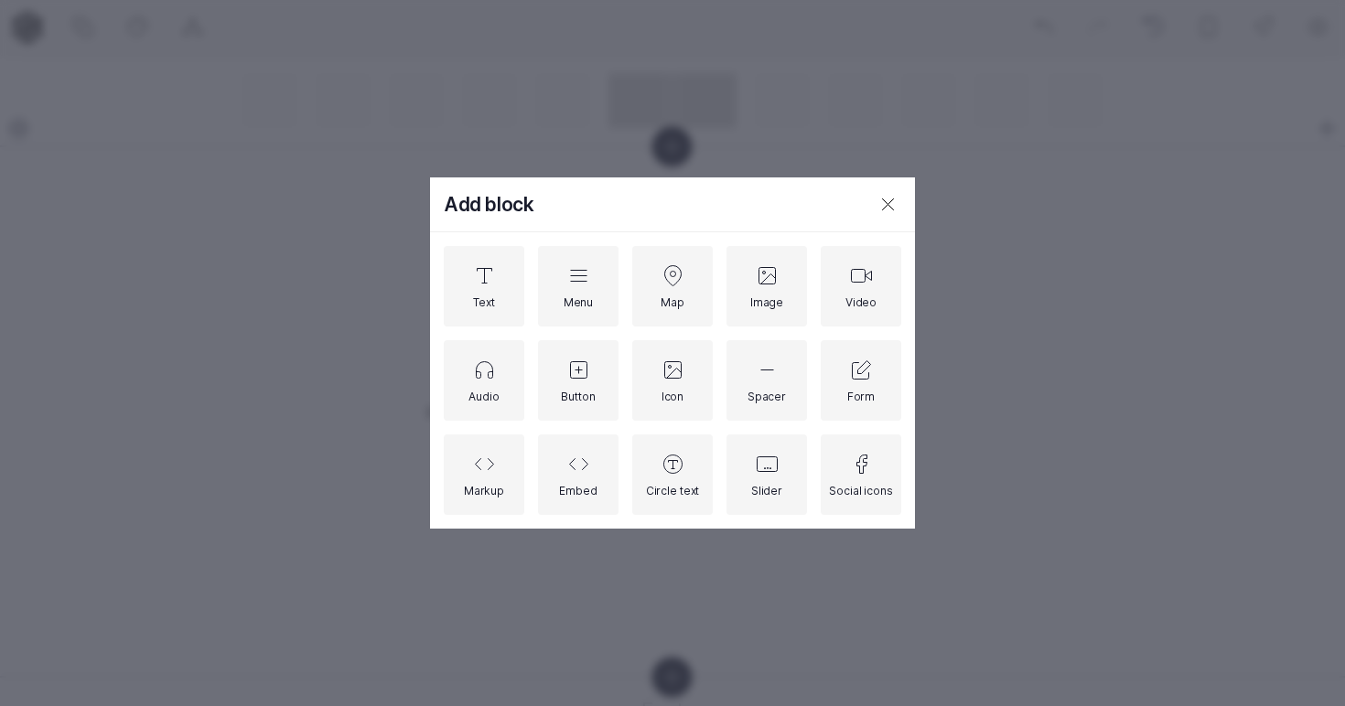
click at [723, 107] on div "Add block Text Menu Map Image Video Audio Button Icon Spacer Form Markup Embed …" at bounding box center [672, 353] width 1345 height 706
click at [498, 290] on div "Text" at bounding box center [484, 286] width 81 height 81
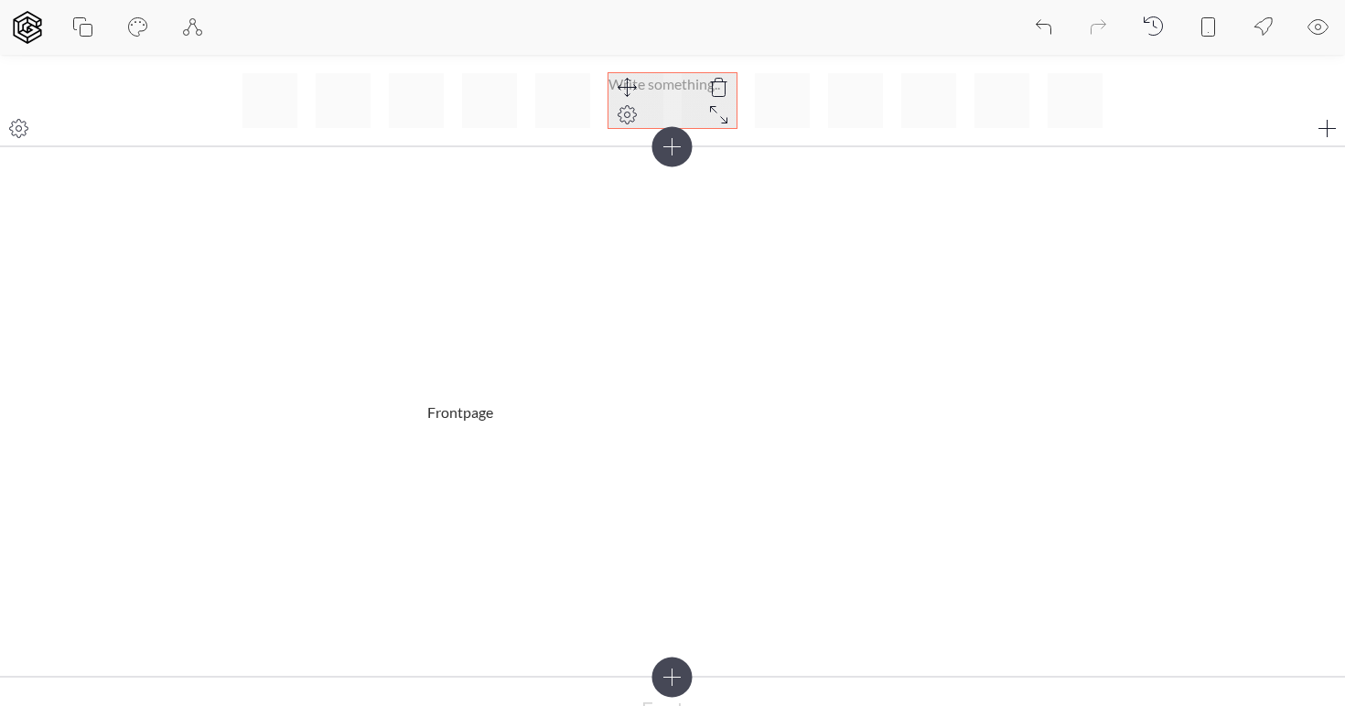
click at [648, 86] on p at bounding box center [673, 84] width 128 height 22
click at [1003, 147] on section "Frontpage" at bounding box center [672, 411] width 1345 height 531
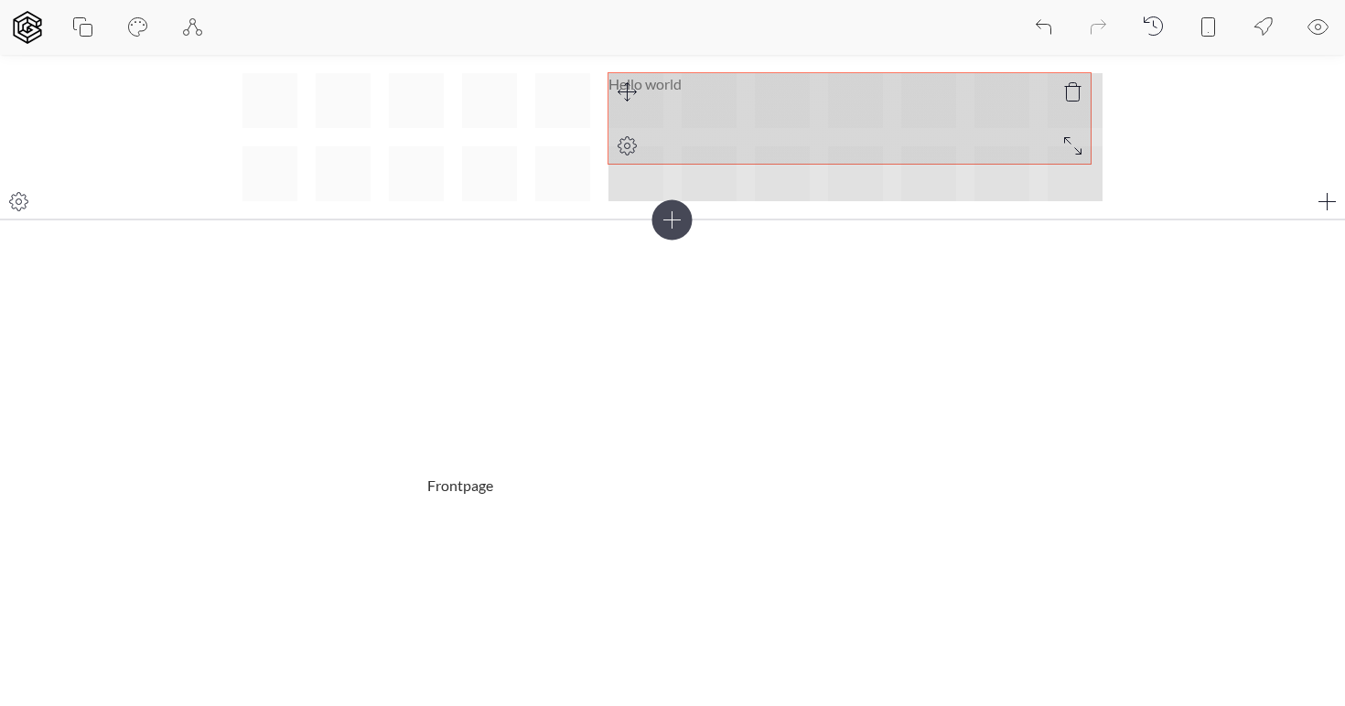
click at [1091, 124] on div "Hello world" at bounding box center [672, 137] width 860 height 128
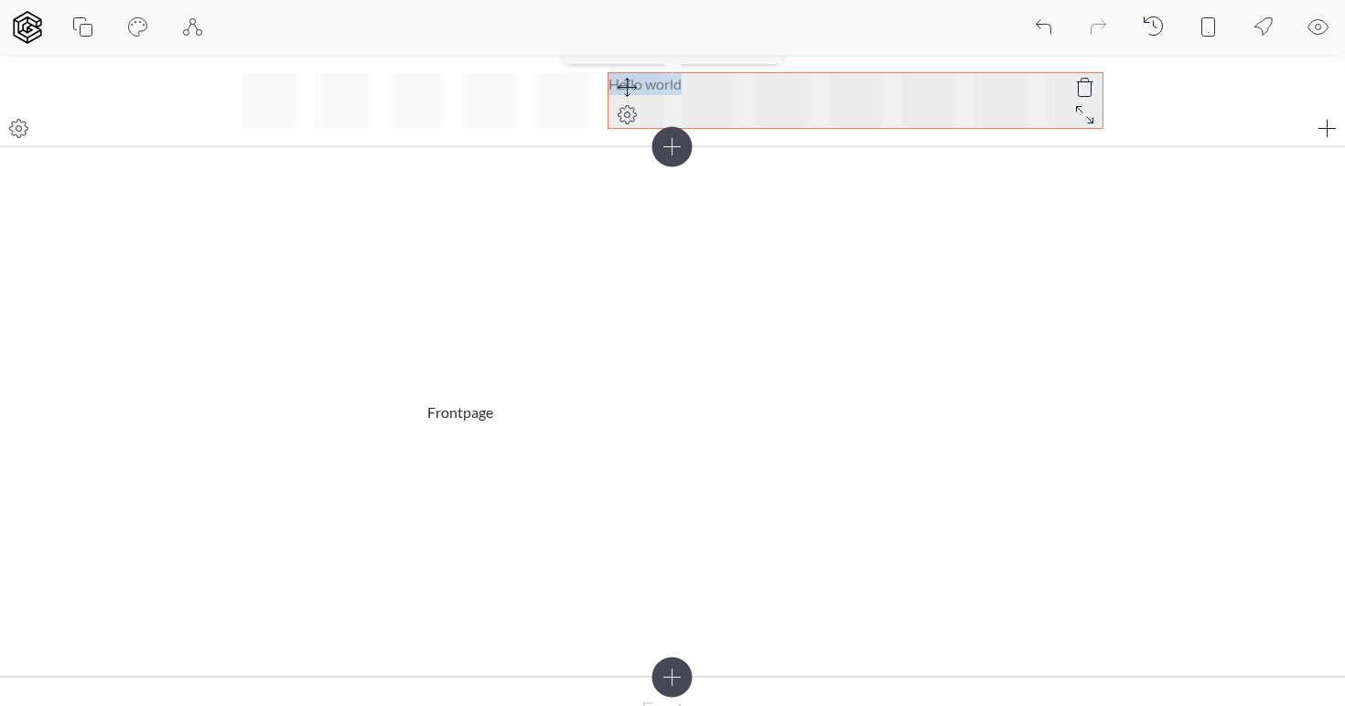
drag, startPoint x: 977, startPoint y: 109, endPoint x: 638, endPoint y: 95, distance: 339.8
click at [638, 95] on div "Hello world" at bounding box center [856, 100] width 494 height 55
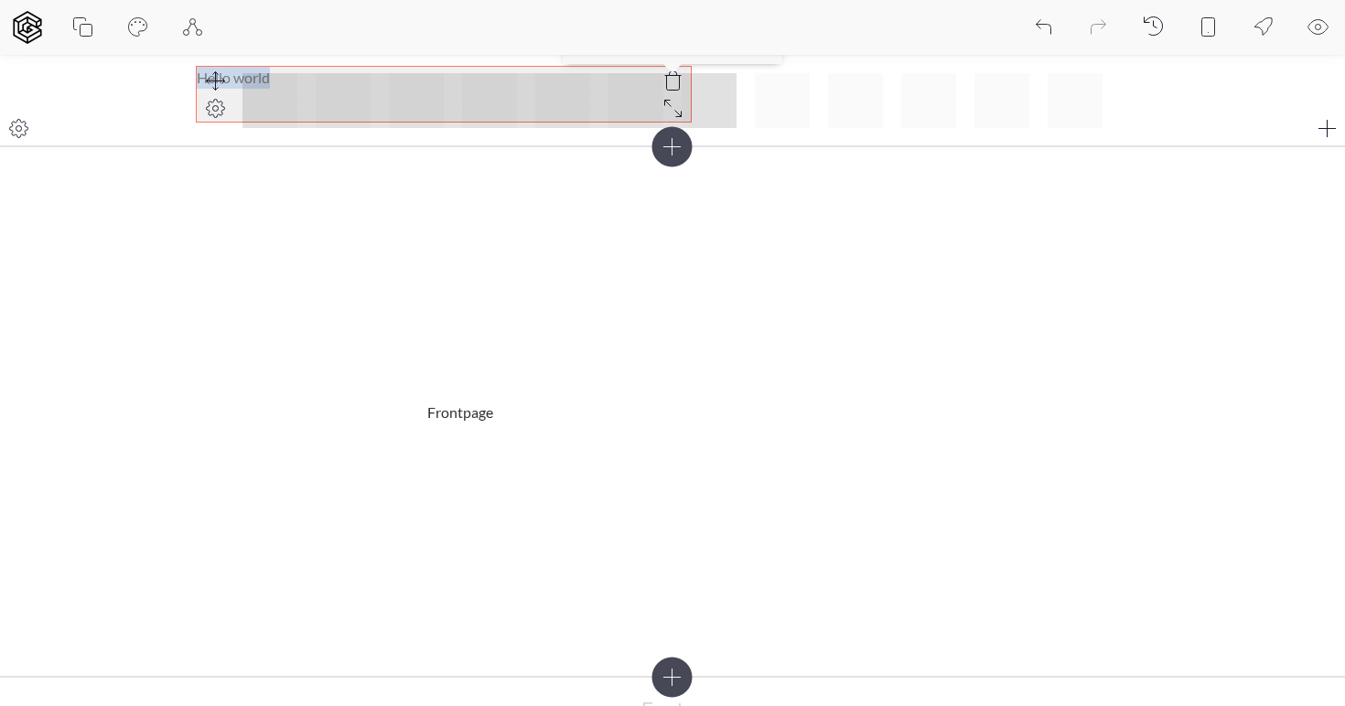
click at [249, 86] on div "Hello world" at bounding box center [672, 100] width 860 height 55
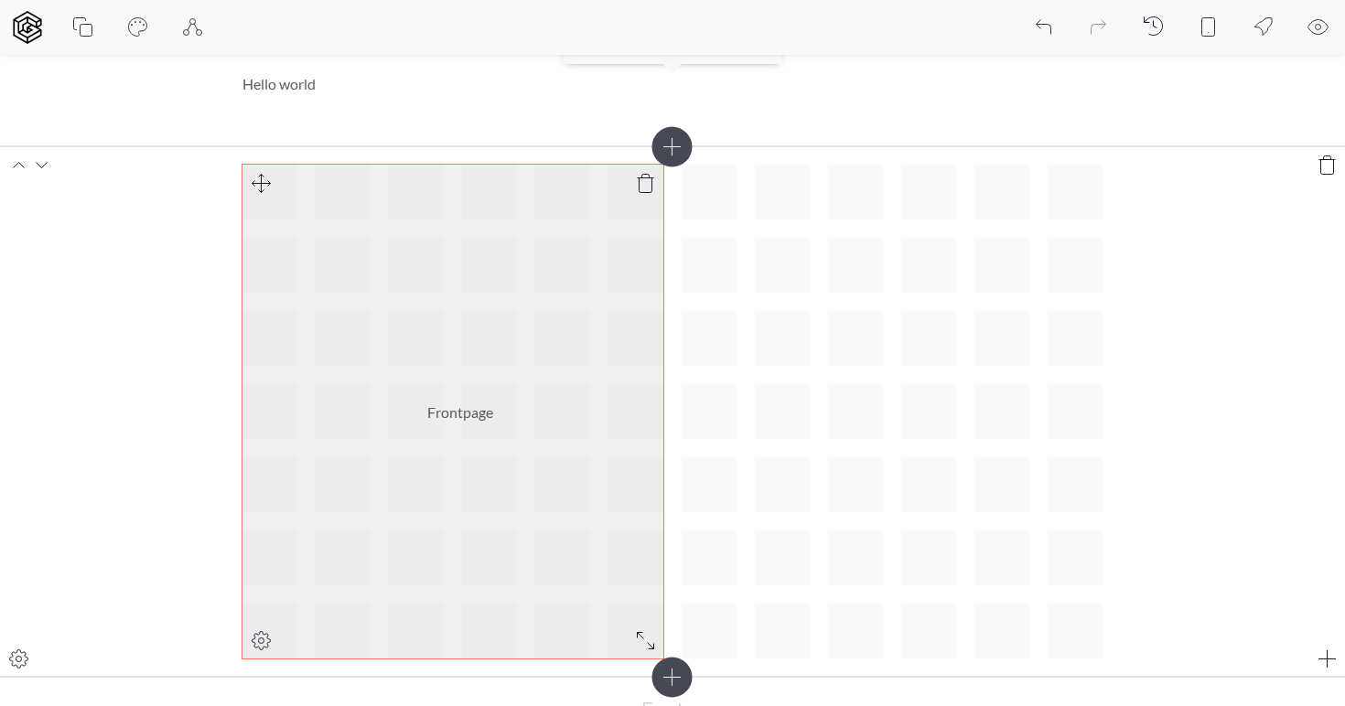
click at [573, 221] on ul "Frontpage" at bounding box center [452, 412] width 421 height 494
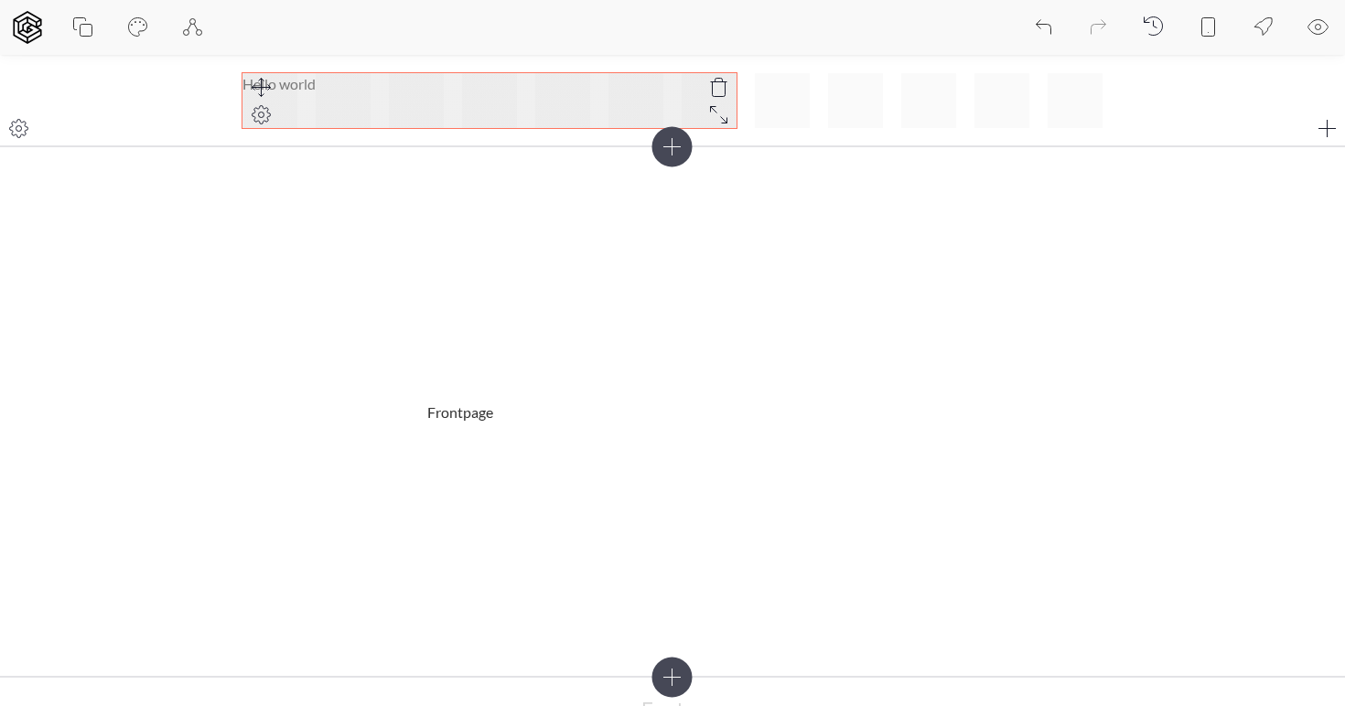
click at [721, 85] on icon at bounding box center [719, 88] width 22 height 22
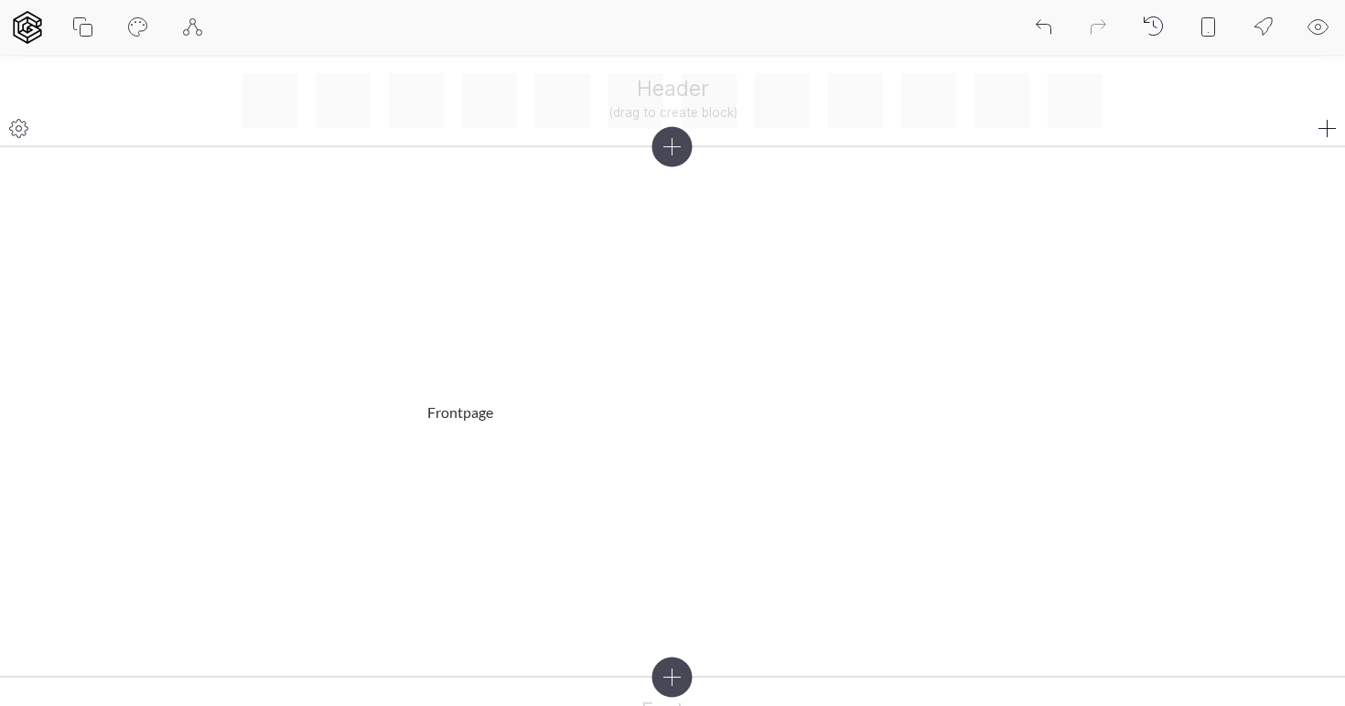
click at [663, 110] on div "Header (drag to create block)" at bounding box center [672, 100] width 860 height 55
drag, startPoint x: 579, startPoint y: 97, endPoint x: 707, endPoint y: 97, distance: 128.1
click at [707, 97] on div at bounding box center [672, 100] width 860 height 55
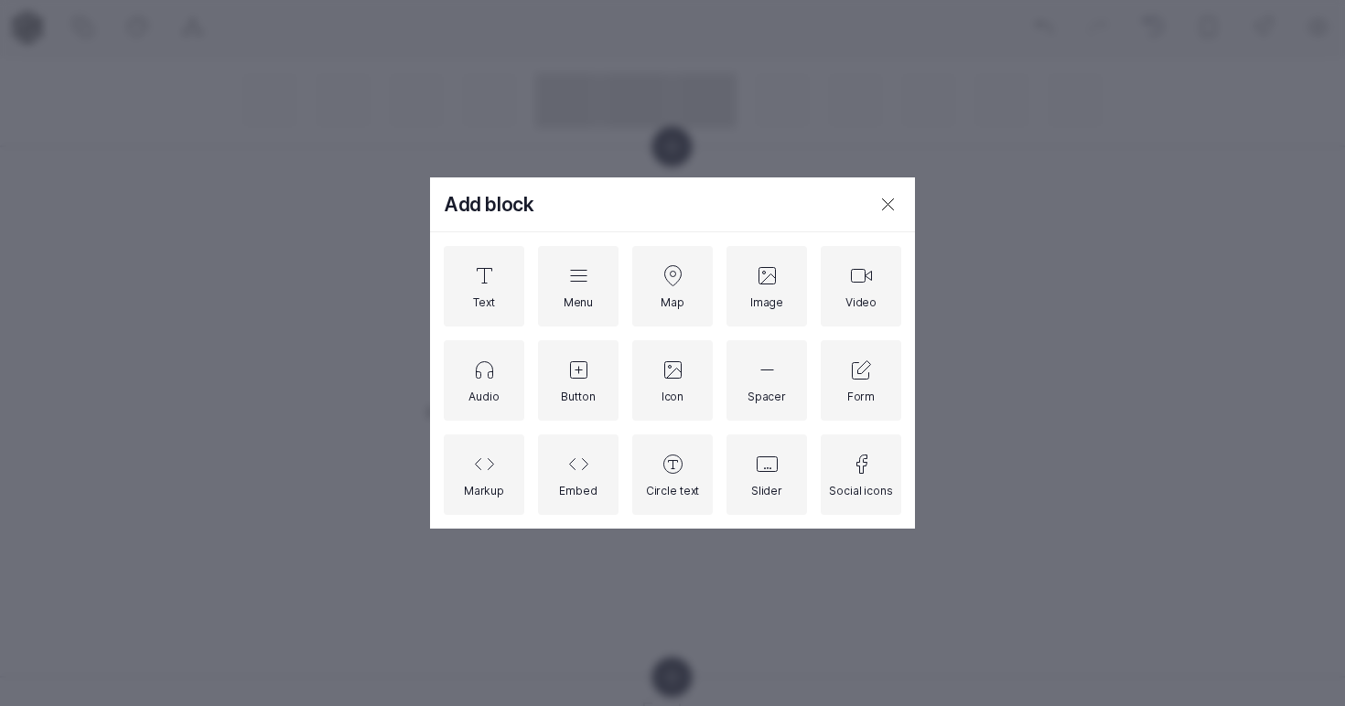
click at [893, 208] on icon at bounding box center [889, 205] width 22 height 22
